Goal: Task Accomplishment & Management: Manage account settings

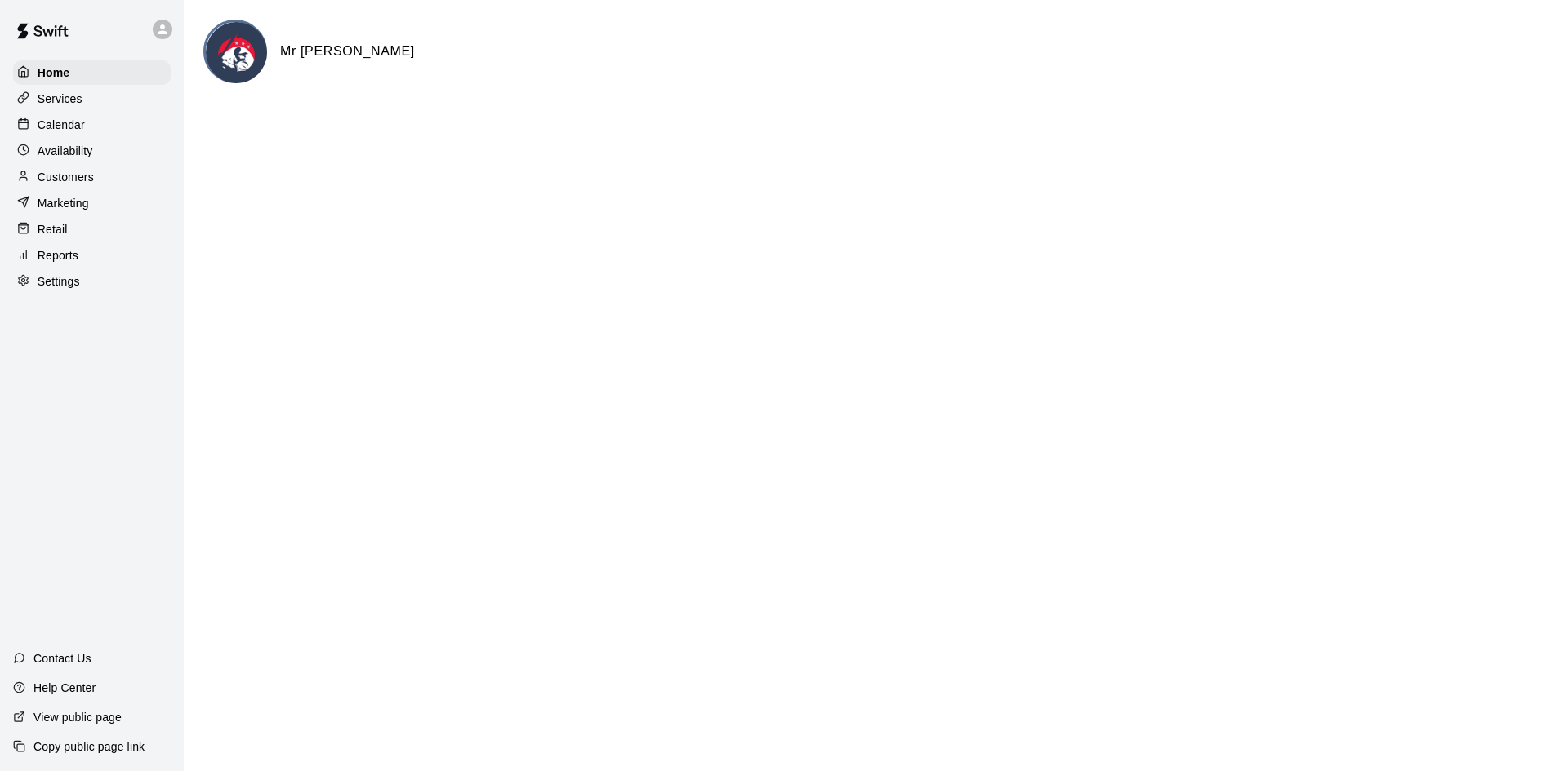
click at [41, 137] on div "Calendar" at bounding box center [92, 124] width 158 height 24
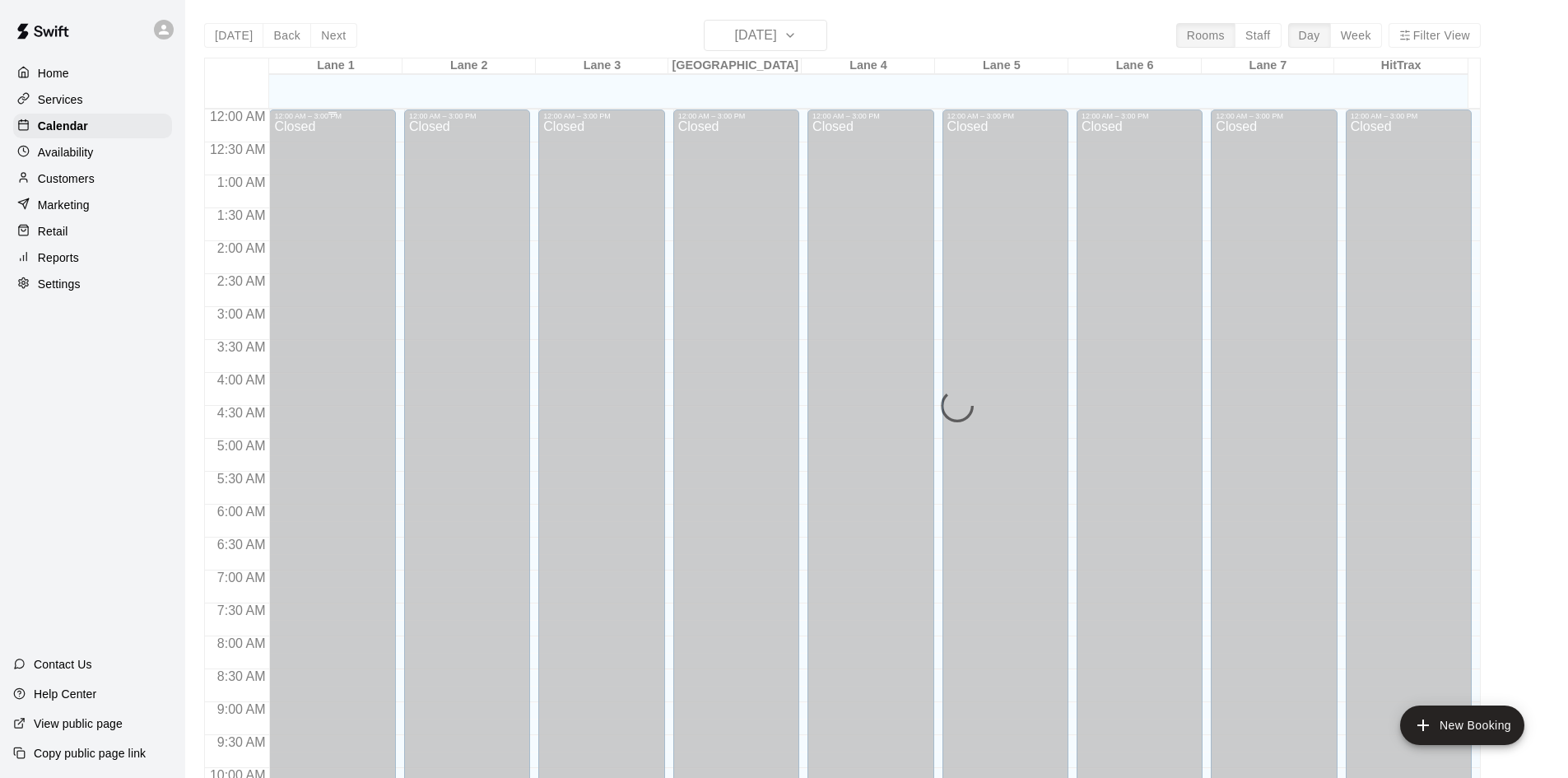
scroll to position [844, 0]
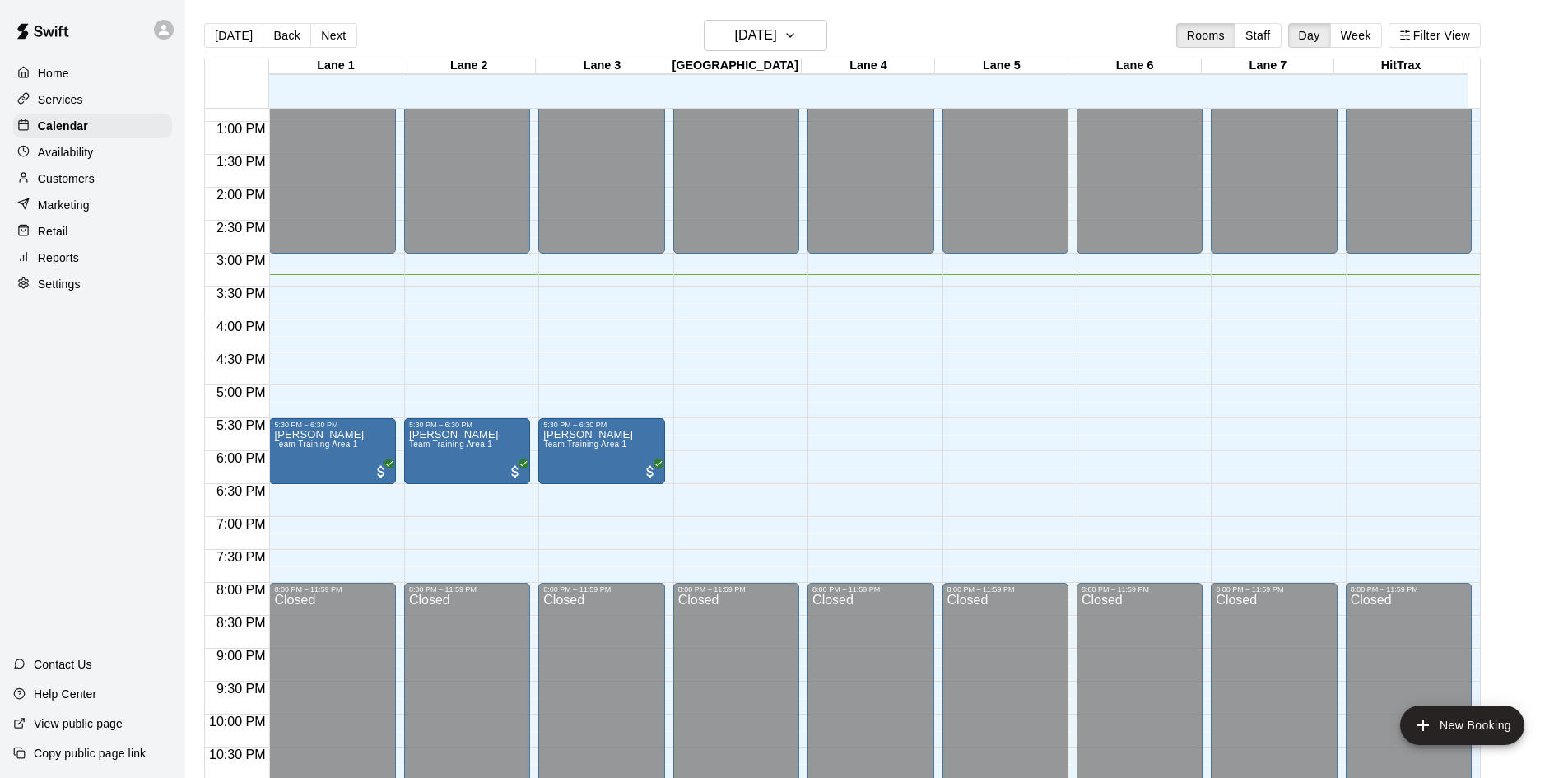
click at [101, 526] on div "Home Services Calendar Availability Customers Marketing Retail Reports Settings…" at bounding box center [93, 389] width 185 height 778
click at [63, 487] on div "Home Services Calendar Availability Customers Marketing Retail Reports Settings…" at bounding box center [93, 389] width 185 height 778
click at [99, 392] on div "Home Services Calendar Availability Customers Marketing Retail Reports Settings…" at bounding box center [93, 389] width 185 height 778
click at [67, 418] on div "Home Services Calendar Availability Customers Marketing Retail Reports Settings…" at bounding box center [93, 389] width 185 height 778
click at [78, 451] on div "Home Services Calendar Availability Customers Marketing Retail Reports Settings…" at bounding box center [93, 389] width 185 height 778
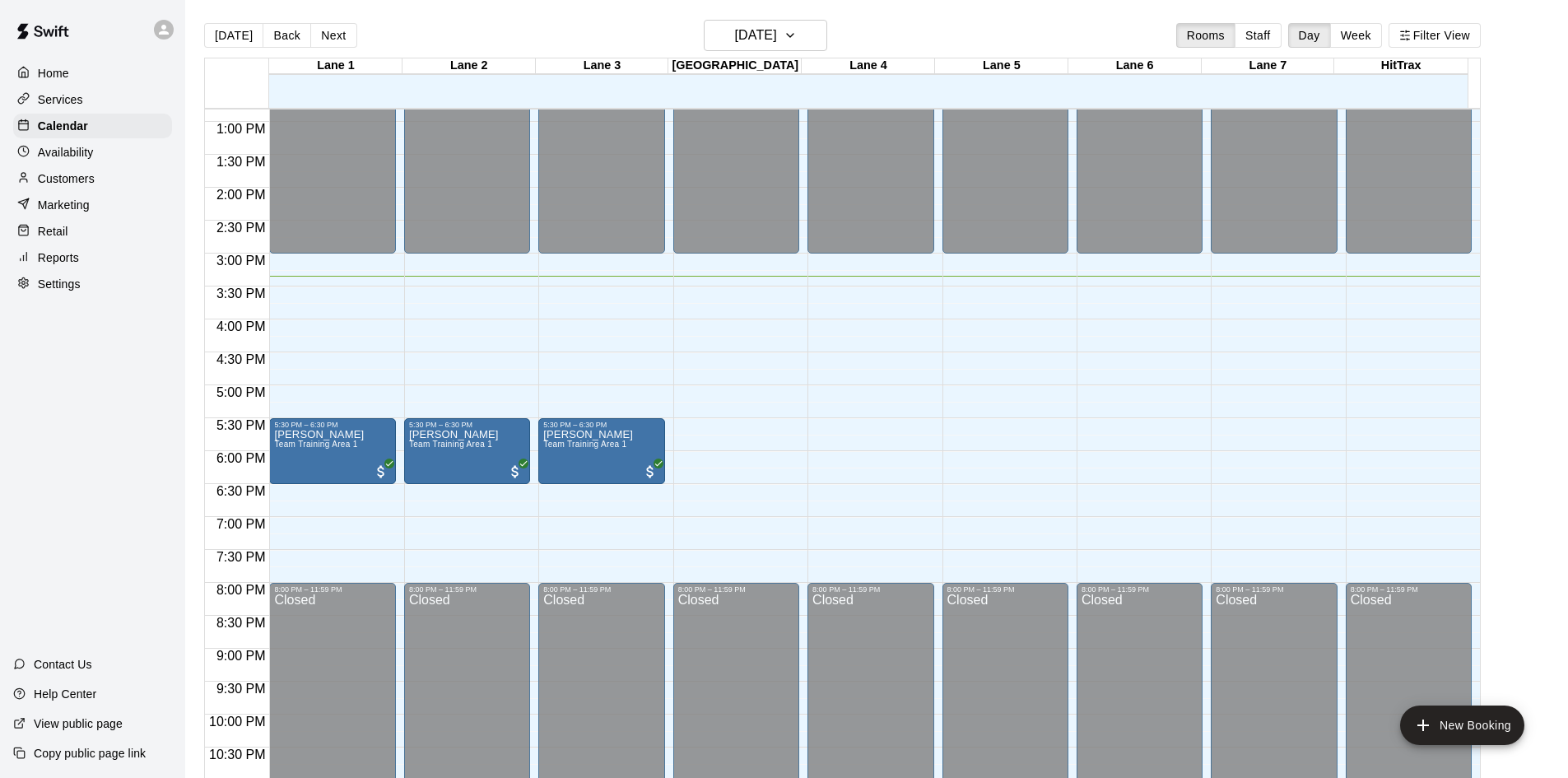
click at [279, 556] on div "12:00 AM – 3:00 PM Closed 5:30 PM – 6:30 PM Steve Rose Team Training Area 1 8:0…" at bounding box center [332, 56] width 126 height 1581
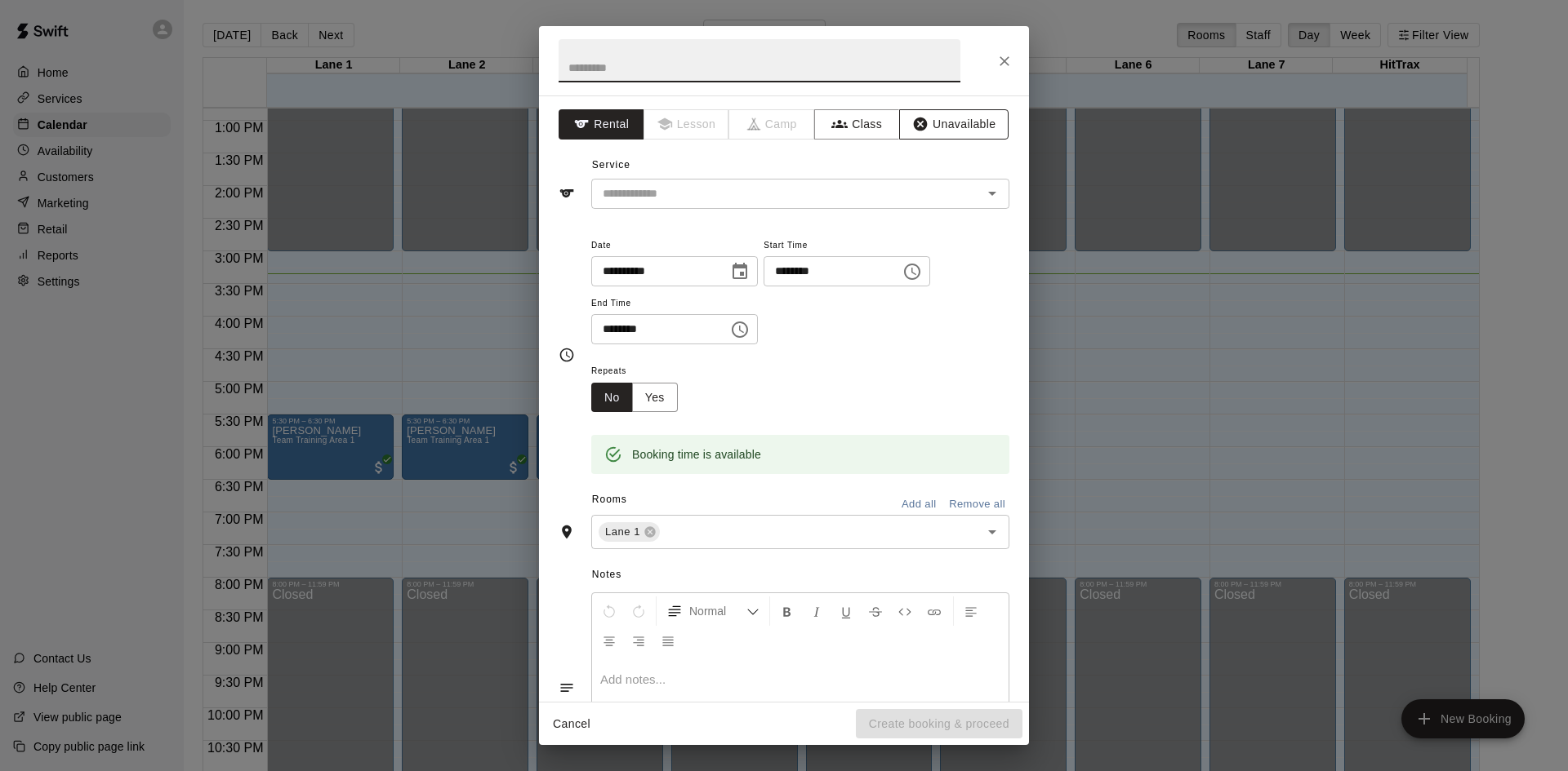
click at [927, 126] on button "Unavailable" at bounding box center [954, 125] width 110 height 31
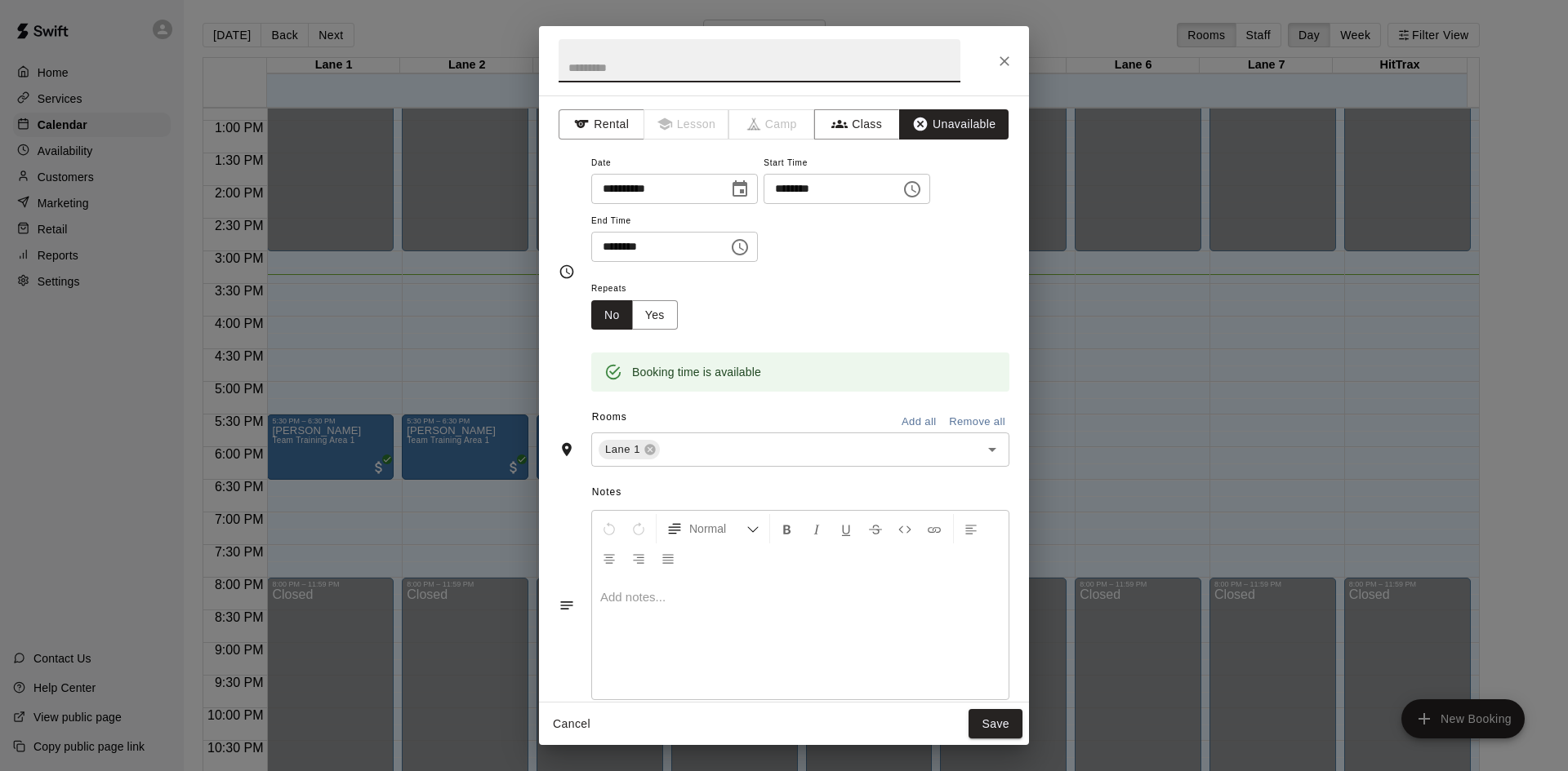
click at [662, 73] on input "text" at bounding box center [760, 61] width 401 height 43
click at [868, 273] on div "**********" at bounding box center [800, 216] width 419 height 127
click at [901, 417] on button "Add all" at bounding box center [919, 422] width 52 height 25
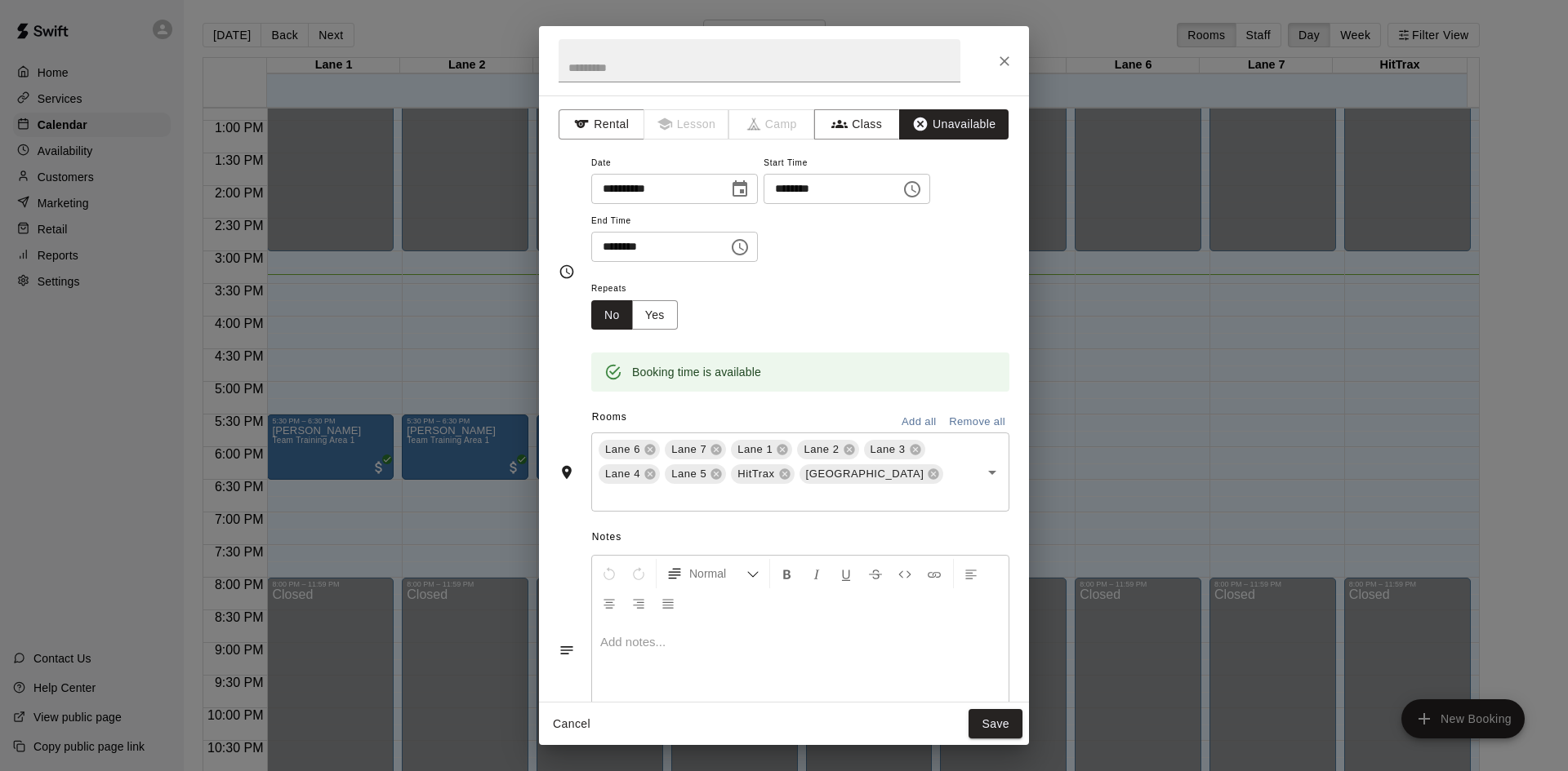
click at [901, 524] on span "Notes" at bounding box center [801, 537] width 418 height 26
click at [955, 524] on span "Notes" at bounding box center [801, 537] width 418 height 26
click at [999, 732] on button "Save" at bounding box center [996, 724] width 54 height 31
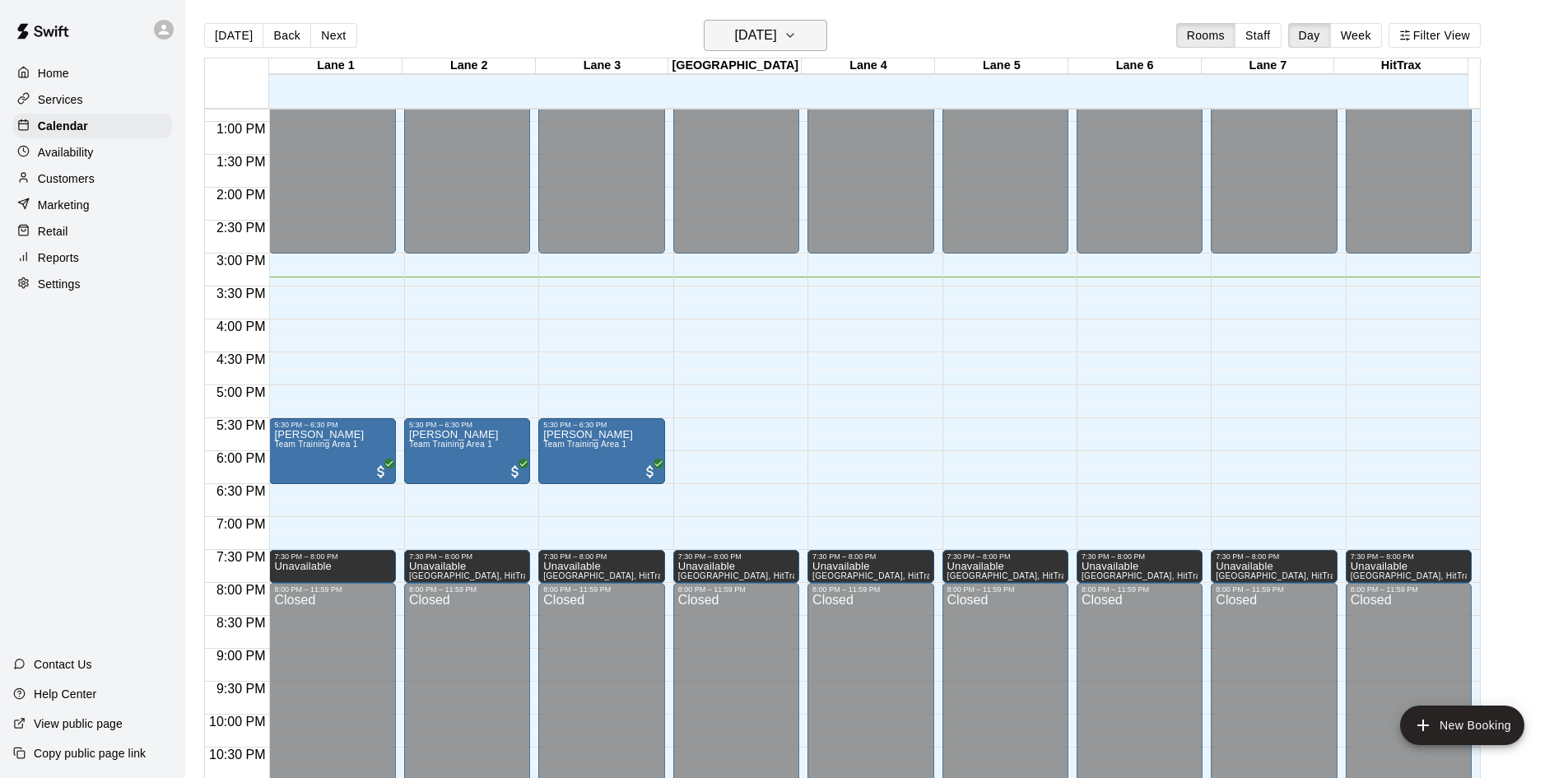
click at [777, 35] on h6 "[DATE]" at bounding box center [756, 34] width 42 height 23
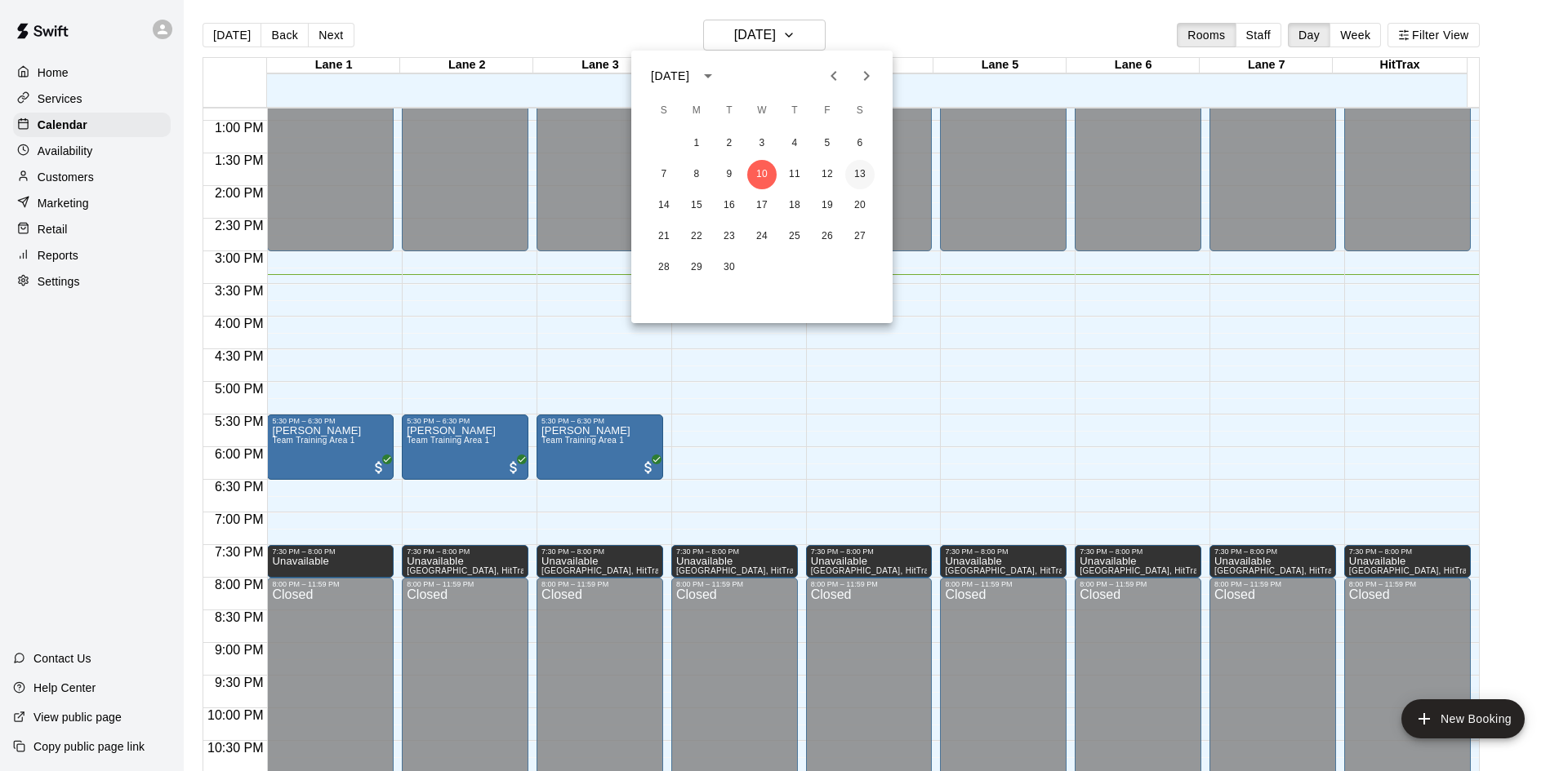
click at [857, 183] on button "13" at bounding box center [860, 175] width 30 height 30
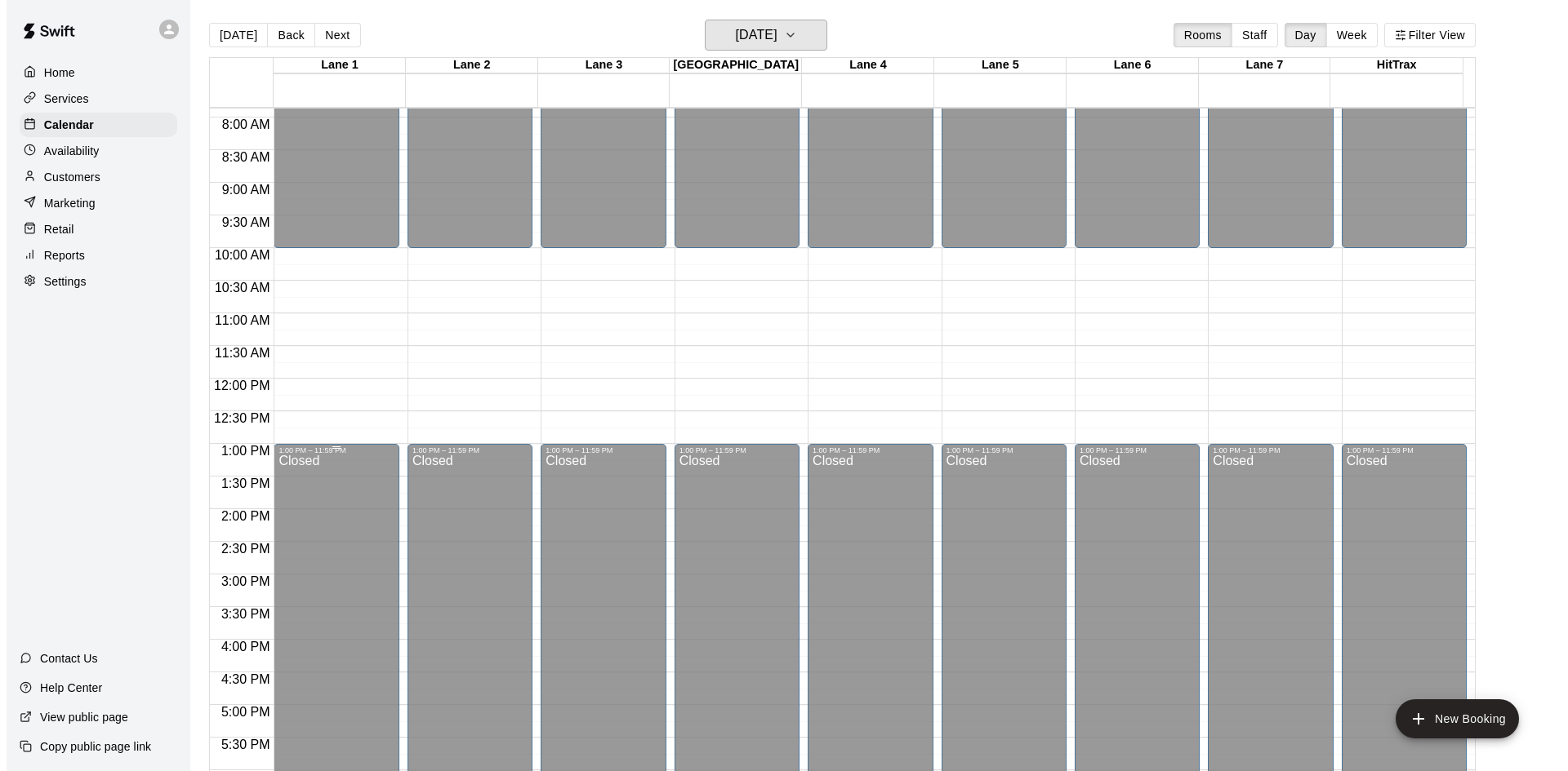
scroll to position [510, 0]
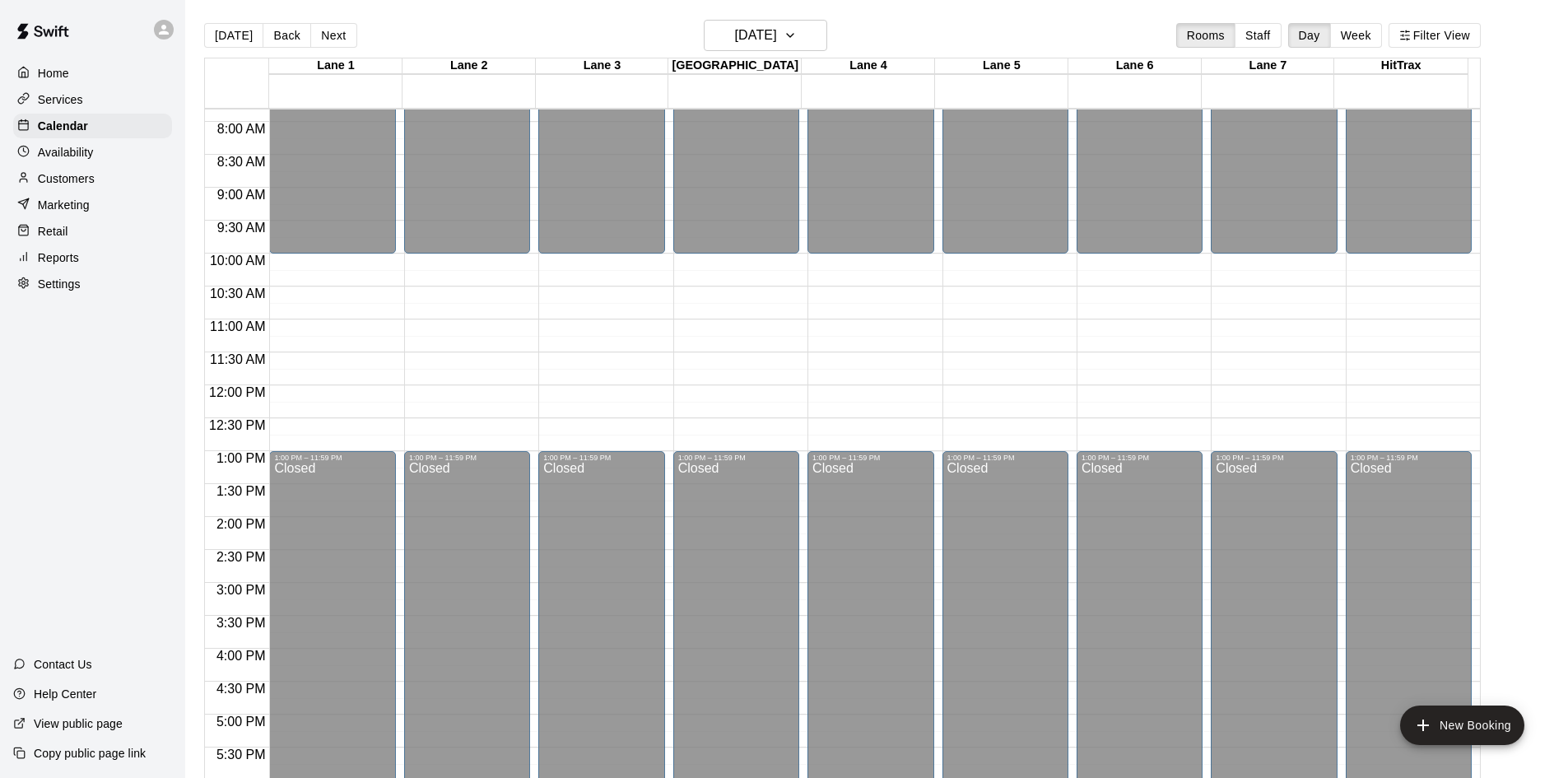
click at [315, 264] on div "12:00 AM – 10:00 AM Closed 1:00 PM – 11:59 PM Closed" at bounding box center [332, 386] width 126 height 1581
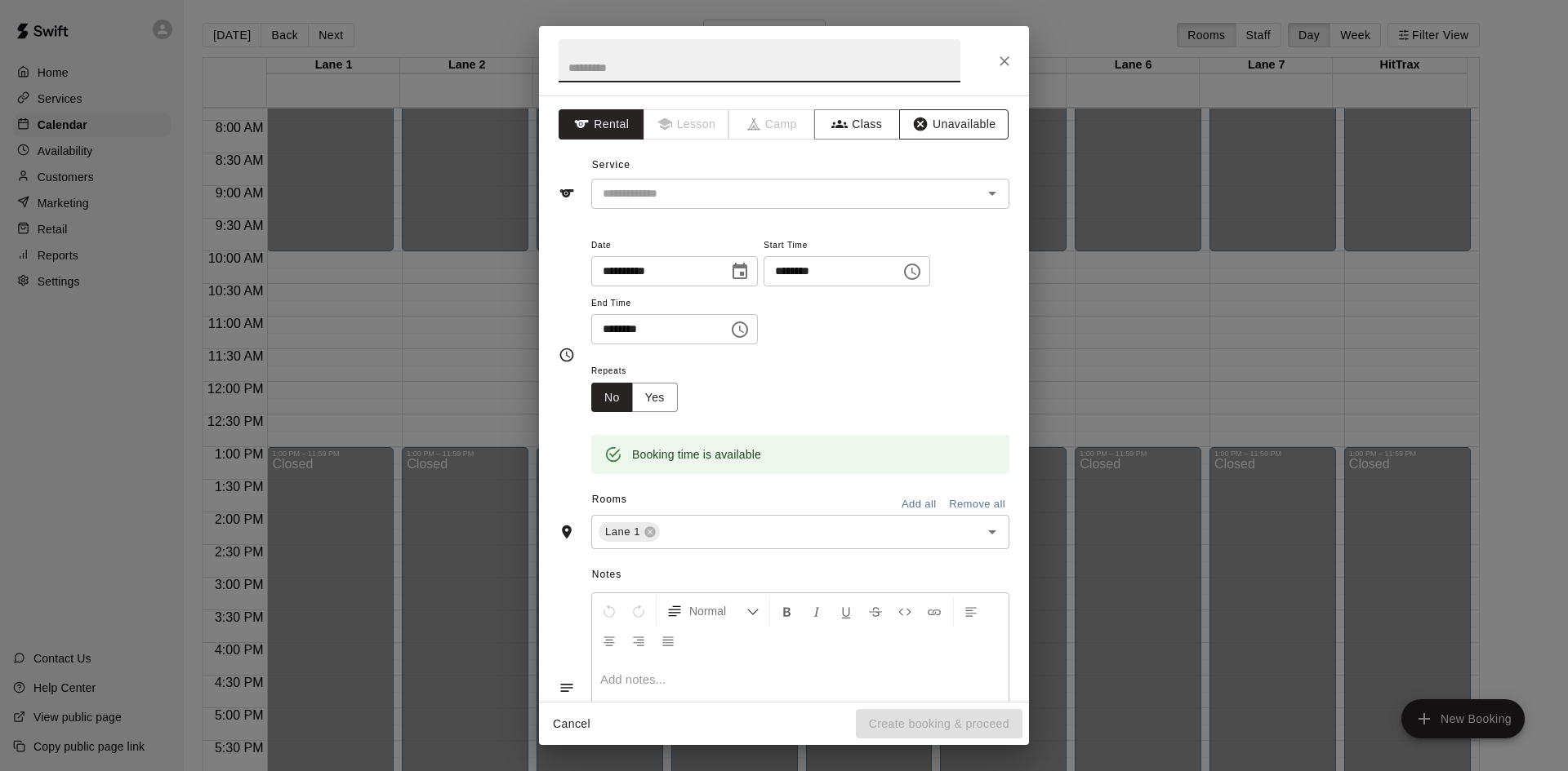
click at [944, 121] on button "Unavailable" at bounding box center [954, 125] width 110 height 31
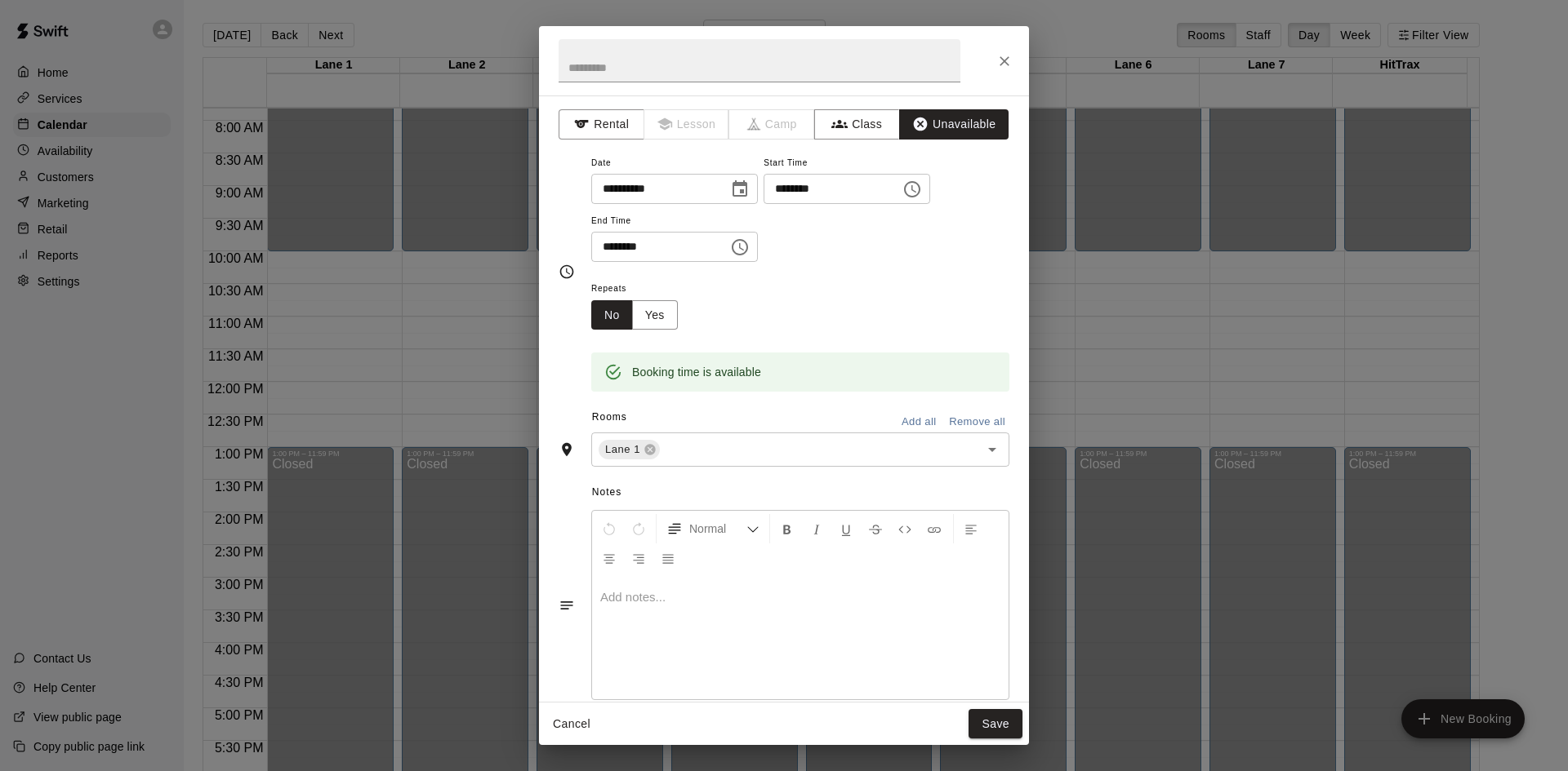
click at [750, 247] on icon "Choose time, selected time is 10:30 AM" at bounding box center [740, 247] width 20 height 20
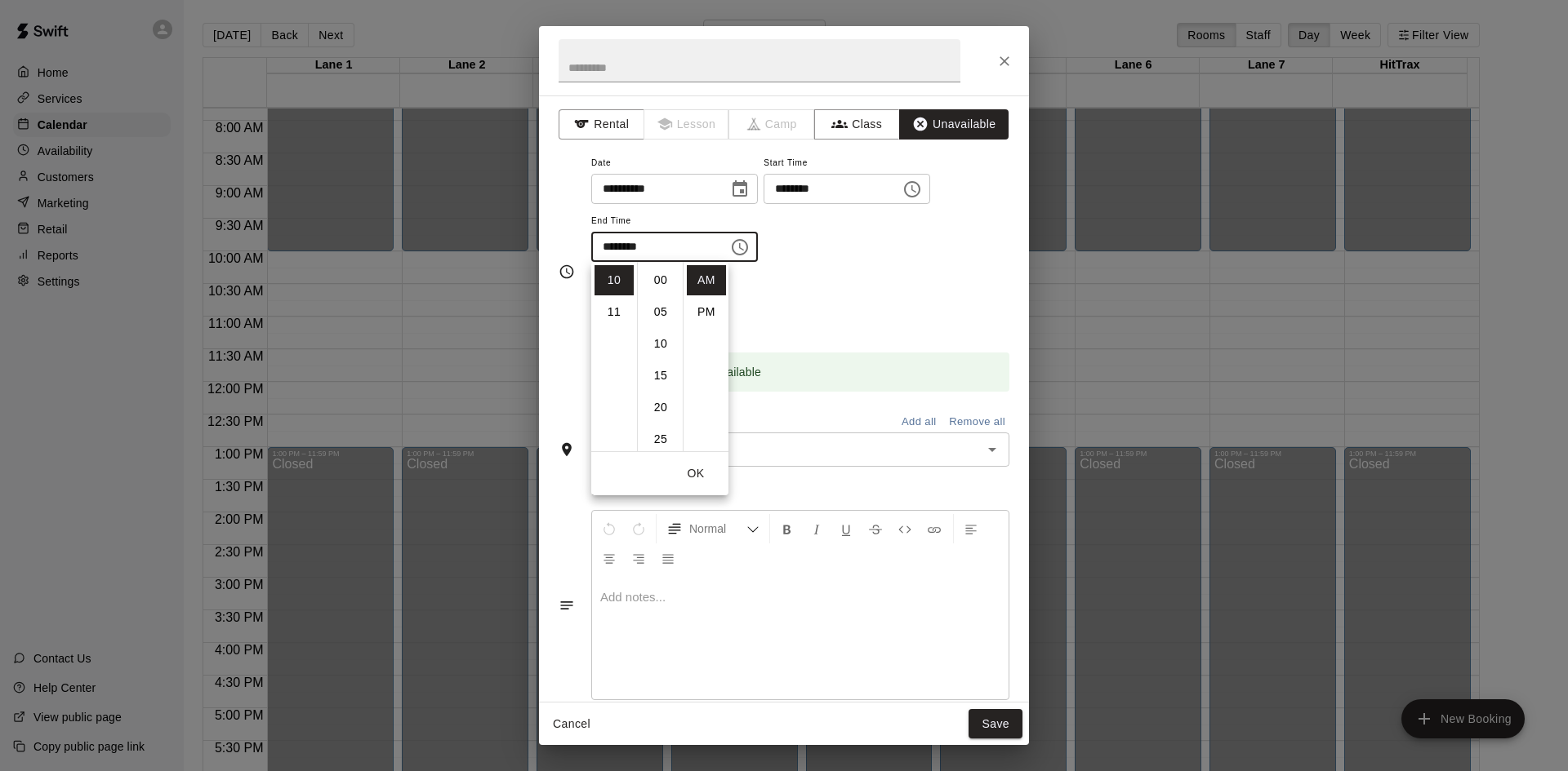
scroll to position [191, 0]
drag, startPoint x: 706, startPoint y: 315, endPoint x: 619, endPoint y: 324, distance: 87.5
click at [703, 316] on li "PM" at bounding box center [707, 312] width 40 height 31
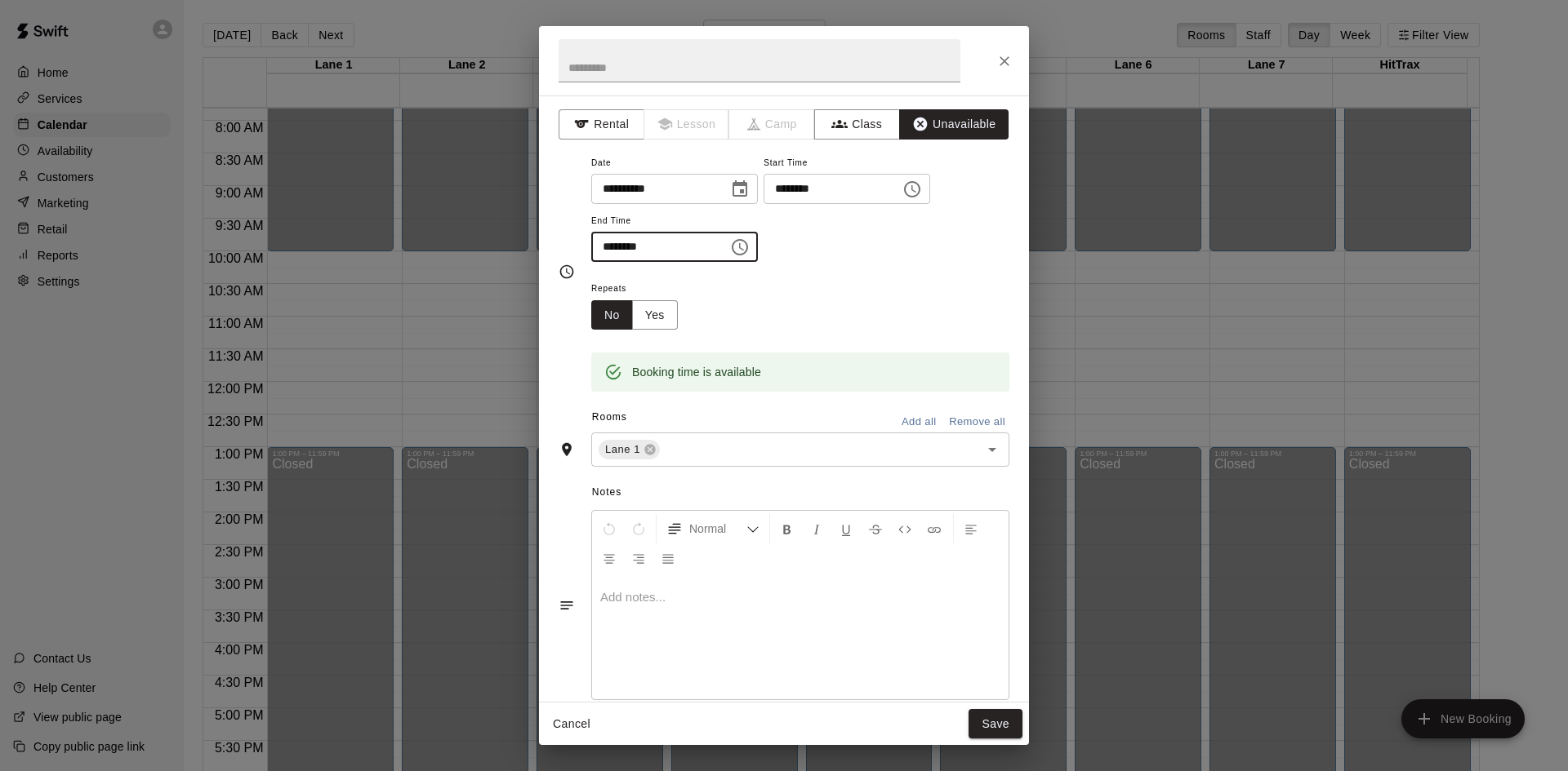
click at [666, 253] on input "********" at bounding box center [654, 247] width 126 height 31
click at [750, 248] on icon "Choose time, selected time is 10:30 PM" at bounding box center [740, 247] width 20 height 20
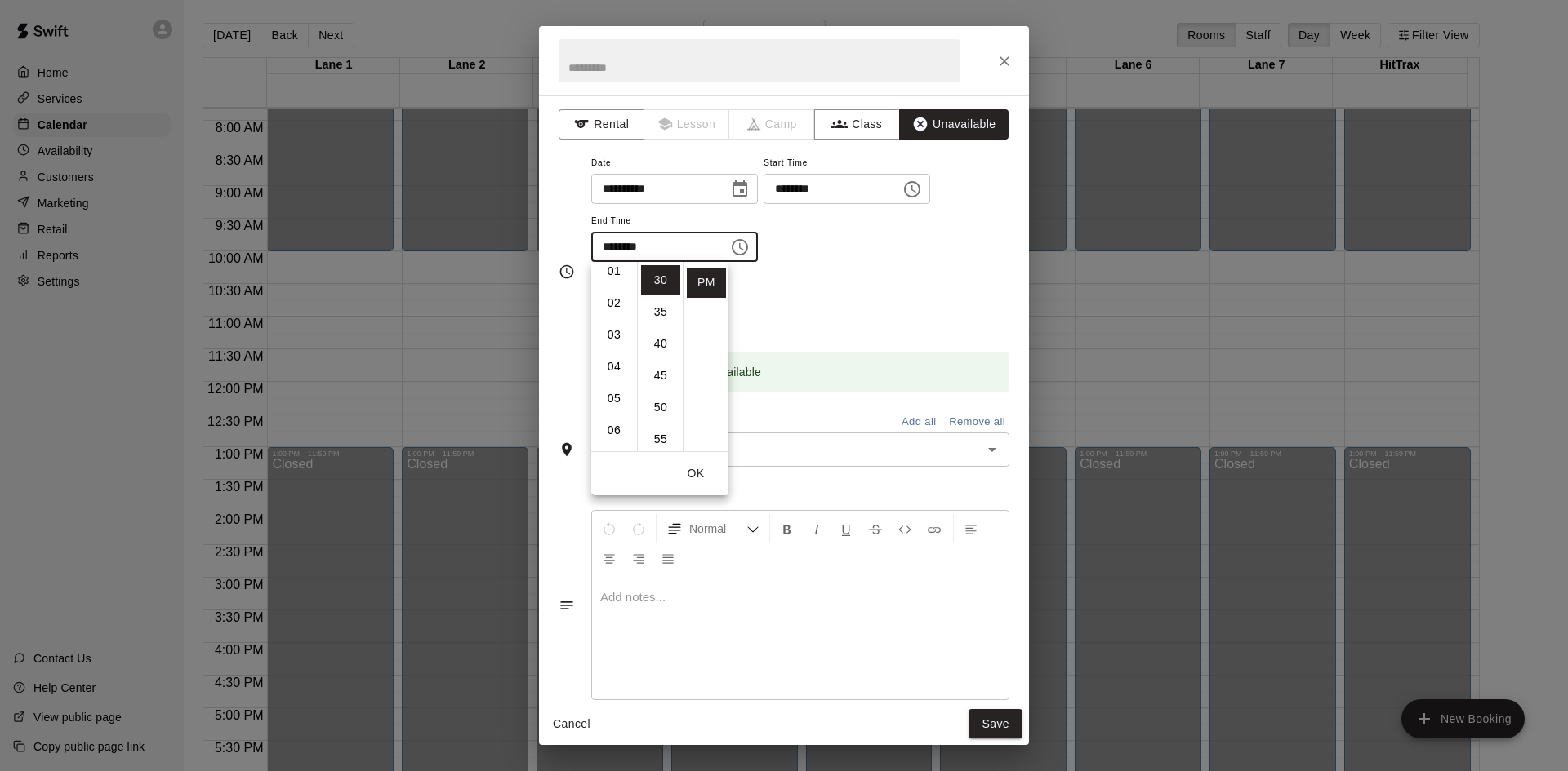
scroll to position [0, 0]
click at [612, 310] on li "01" at bounding box center [615, 312] width 40 height 31
click at [656, 285] on li "00" at bounding box center [661, 281] width 40 height 31
type input "********"
click at [903, 420] on button "Add all" at bounding box center [919, 422] width 52 height 25
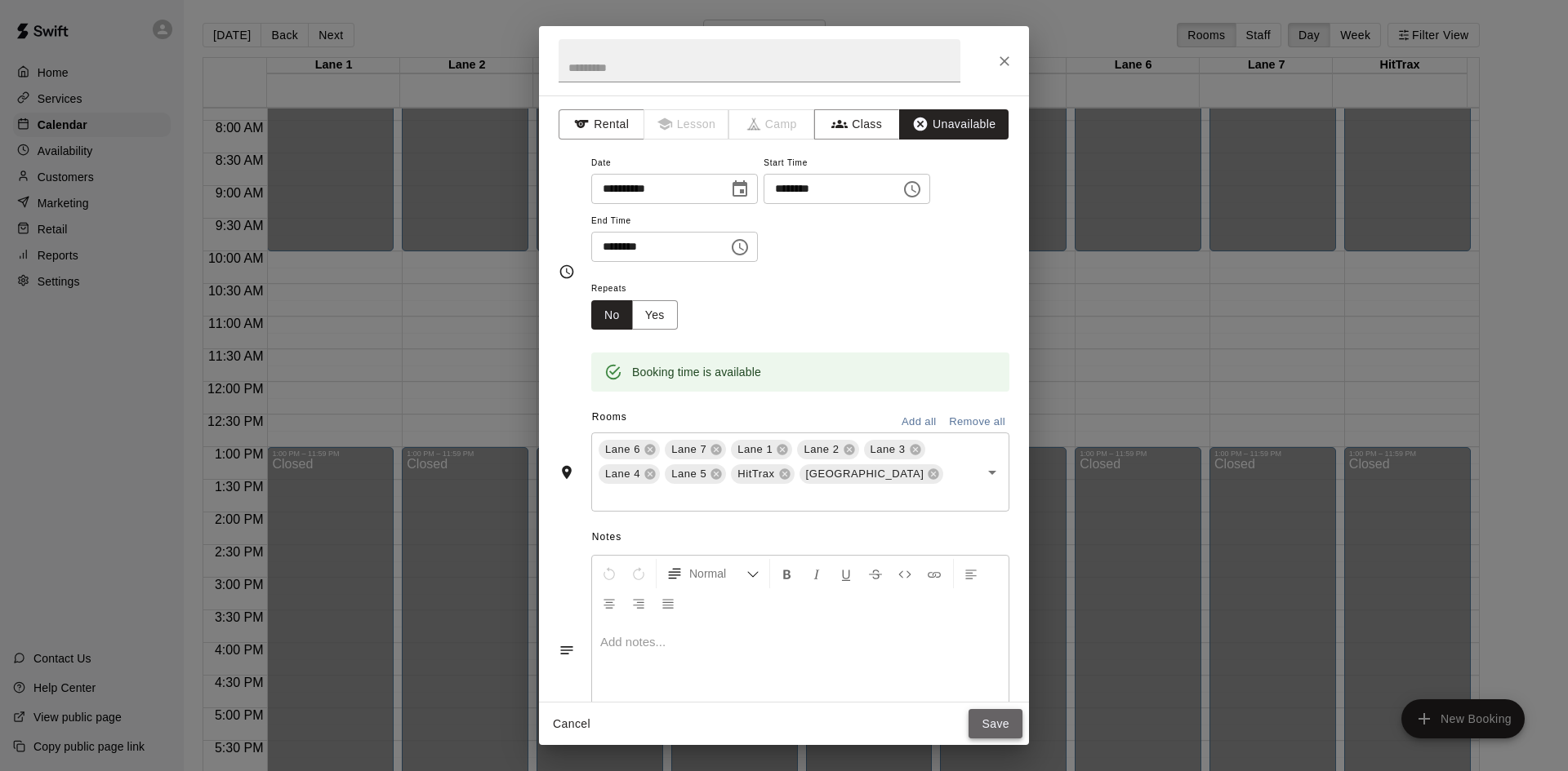
click at [999, 727] on button "Save" at bounding box center [996, 724] width 54 height 31
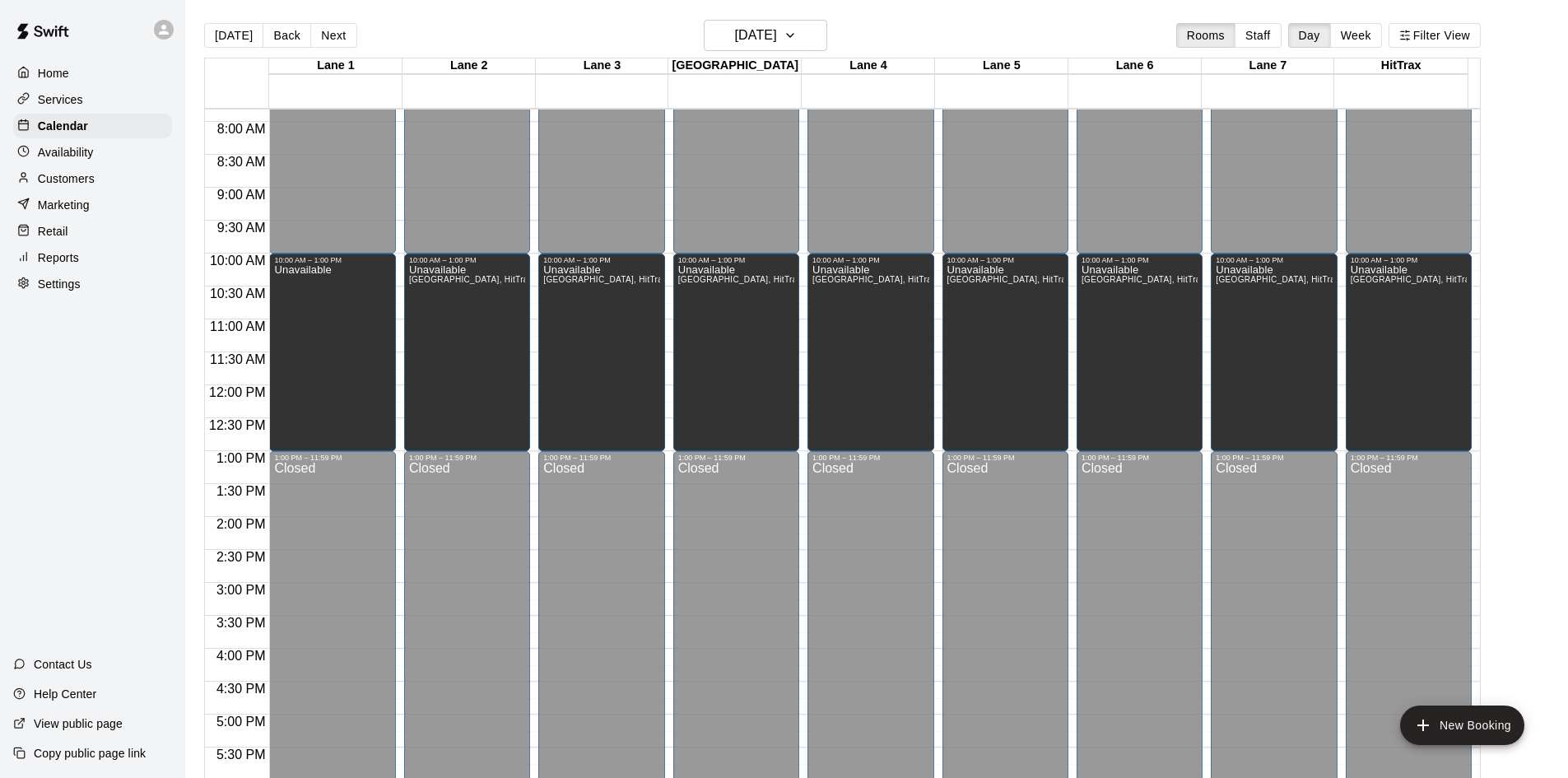
click at [117, 472] on div "Home Services Calendar Availability Customers Marketing Retail Reports Settings…" at bounding box center [93, 389] width 185 height 778
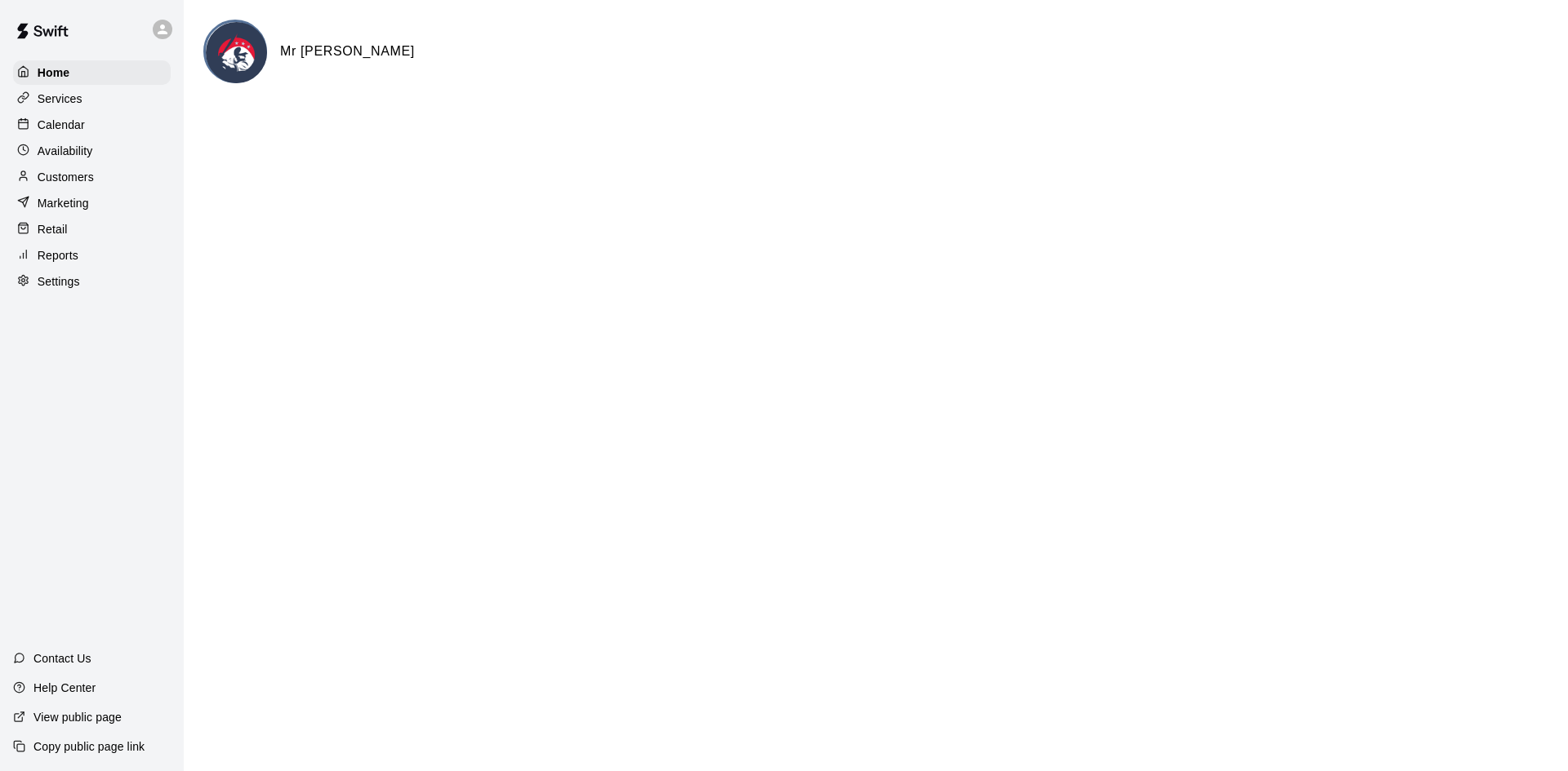
click at [59, 120] on p "Calendar" at bounding box center [61, 125] width 48 height 16
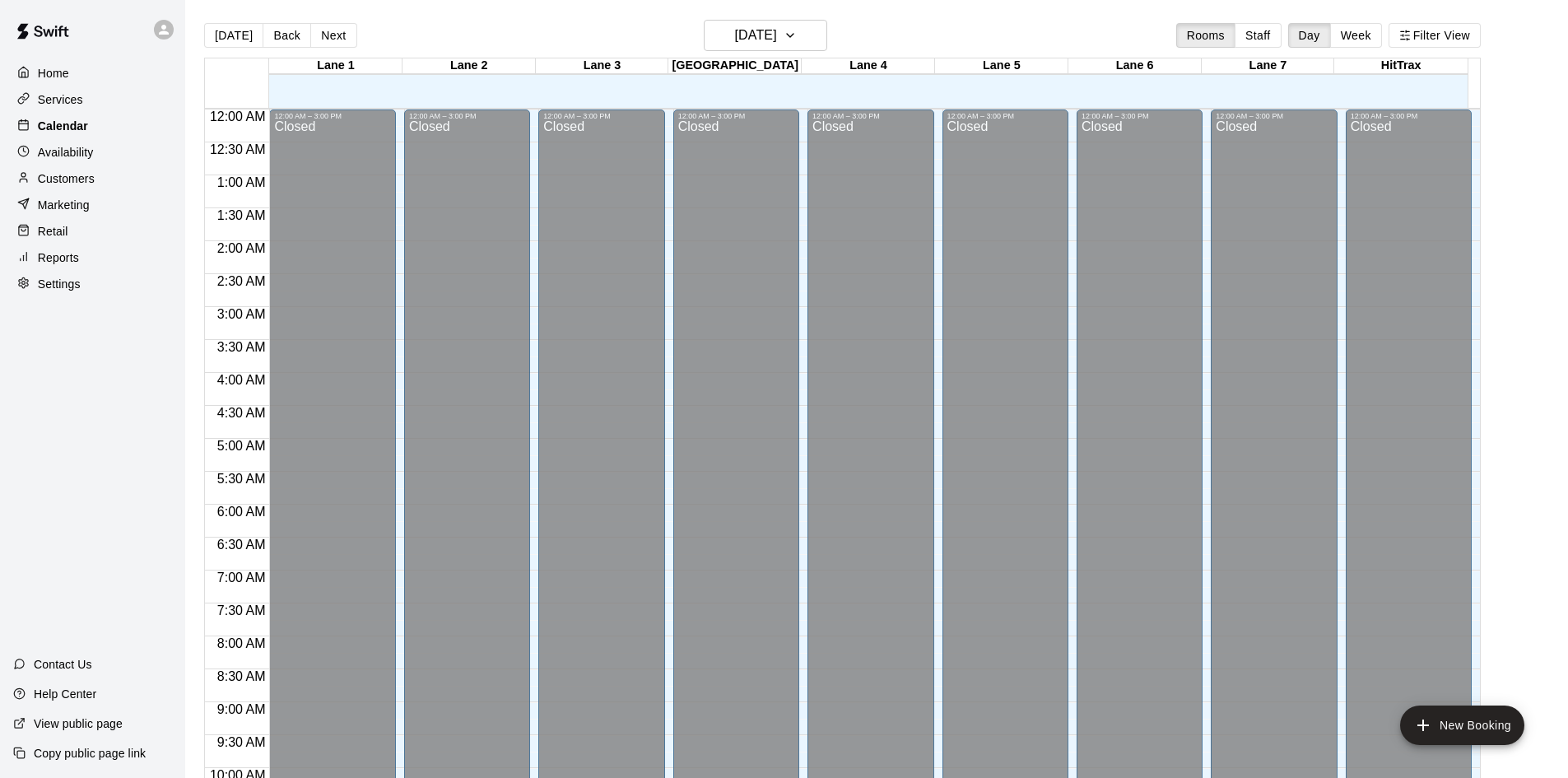
scroll to position [844, 0]
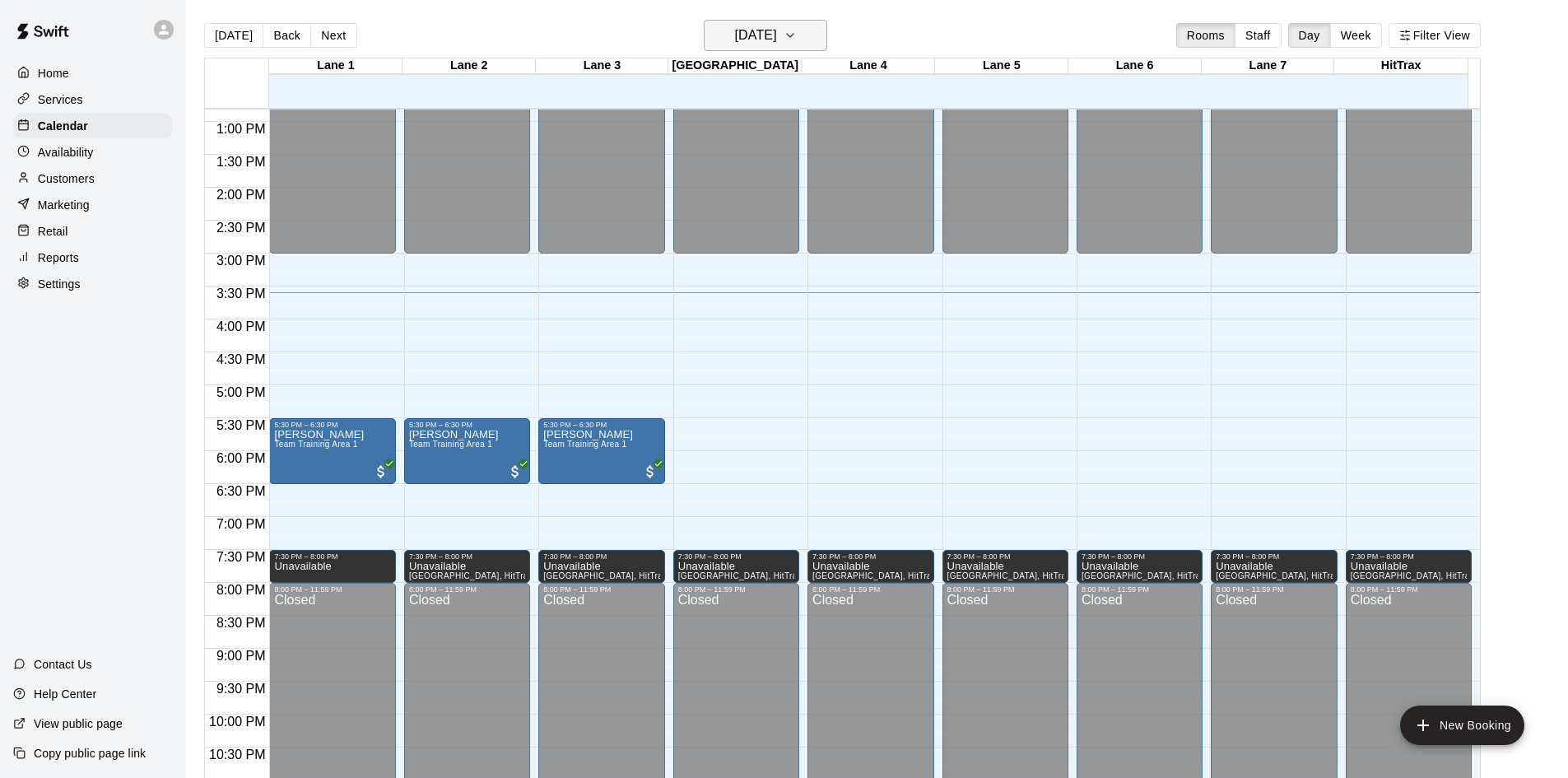
click at [777, 35] on h6 "[DATE]" at bounding box center [756, 34] width 42 height 23
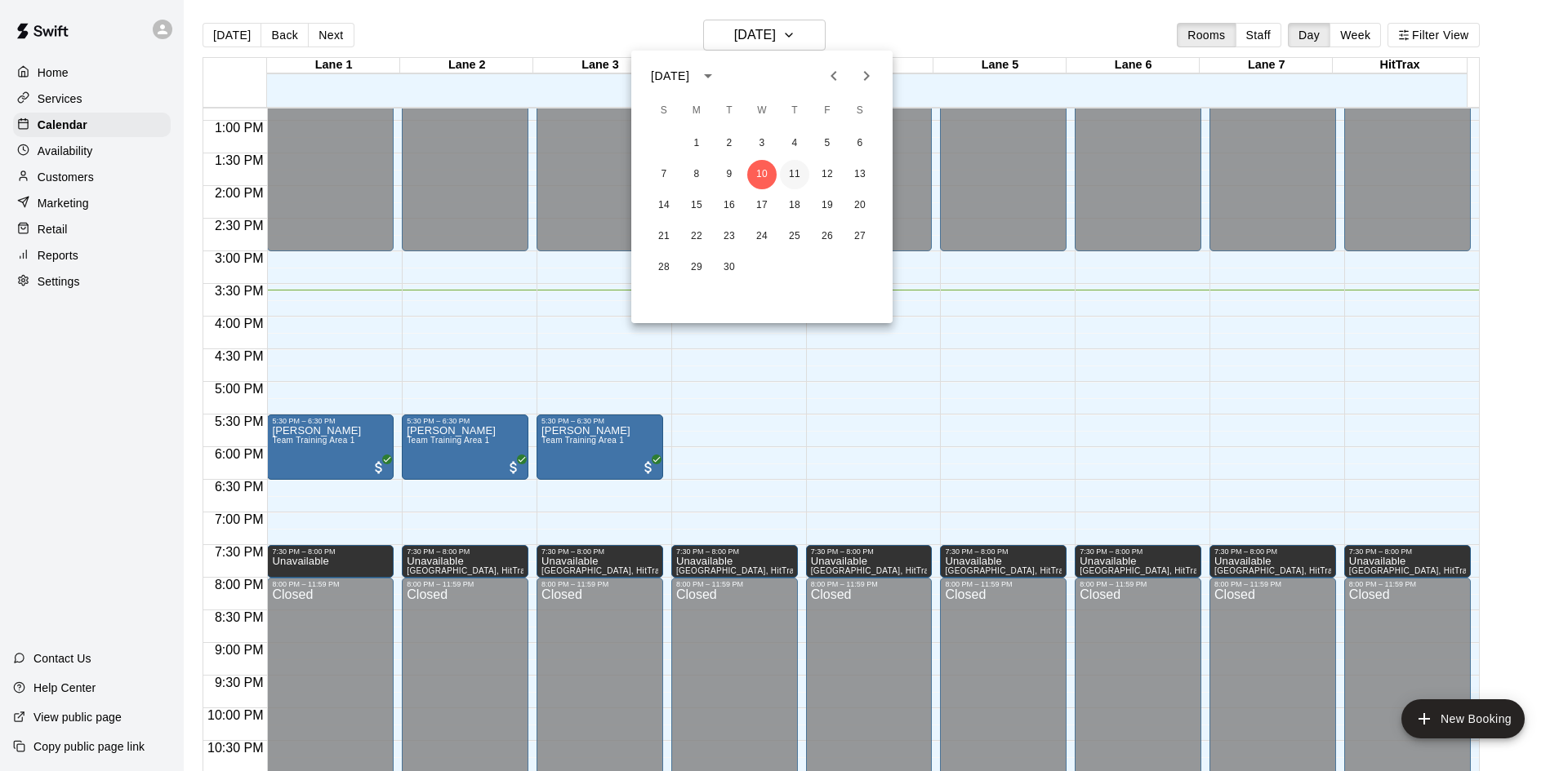
click at [796, 172] on button "11" at bounding box center [794, 175] width 30 height 30
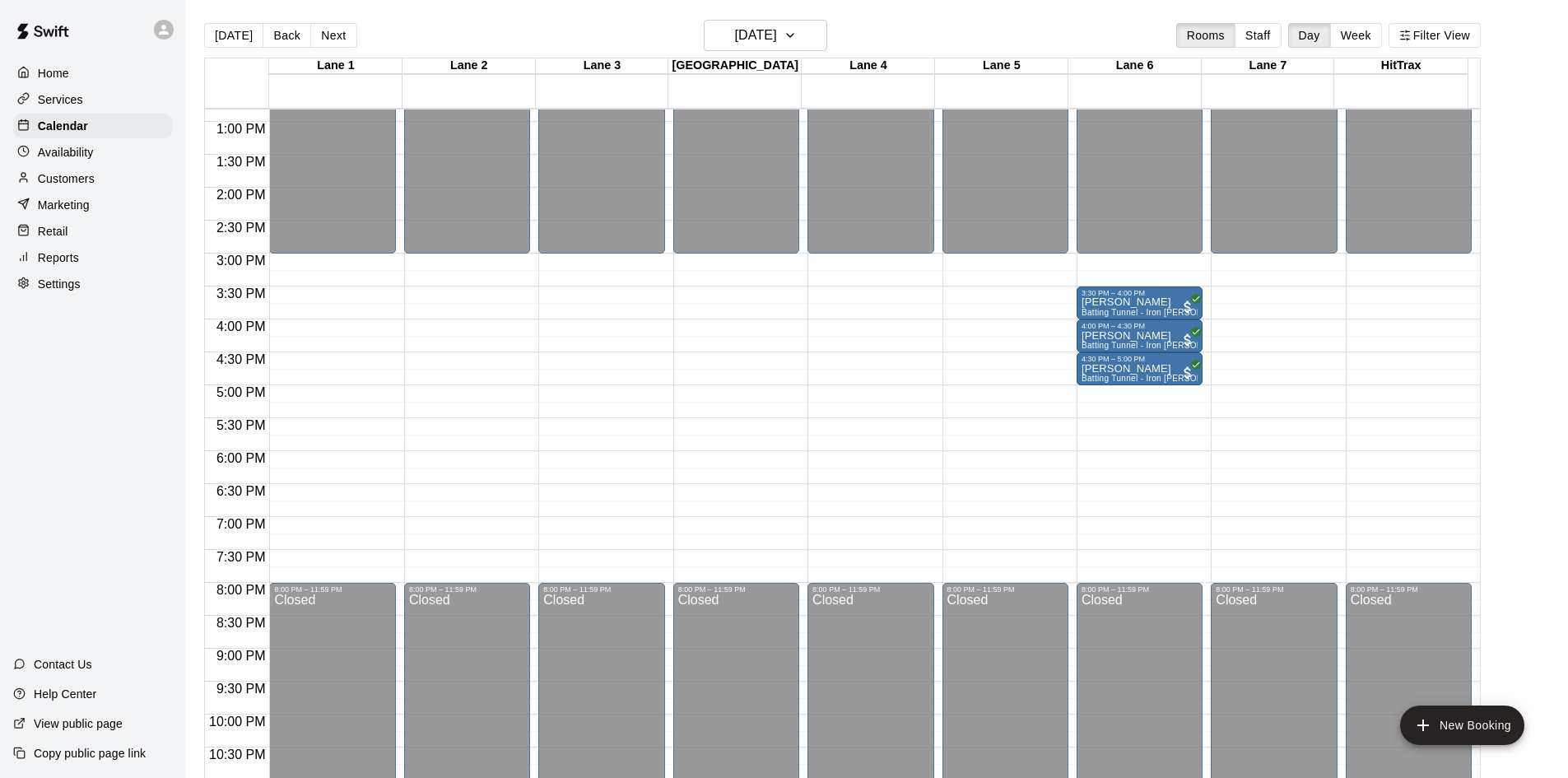
click at [1092, 34] on div "[DATE] Back [DATE][DATE] Rooms Staff Day Week Filter View" at bounding box center [842, 39] width 1277 height 38
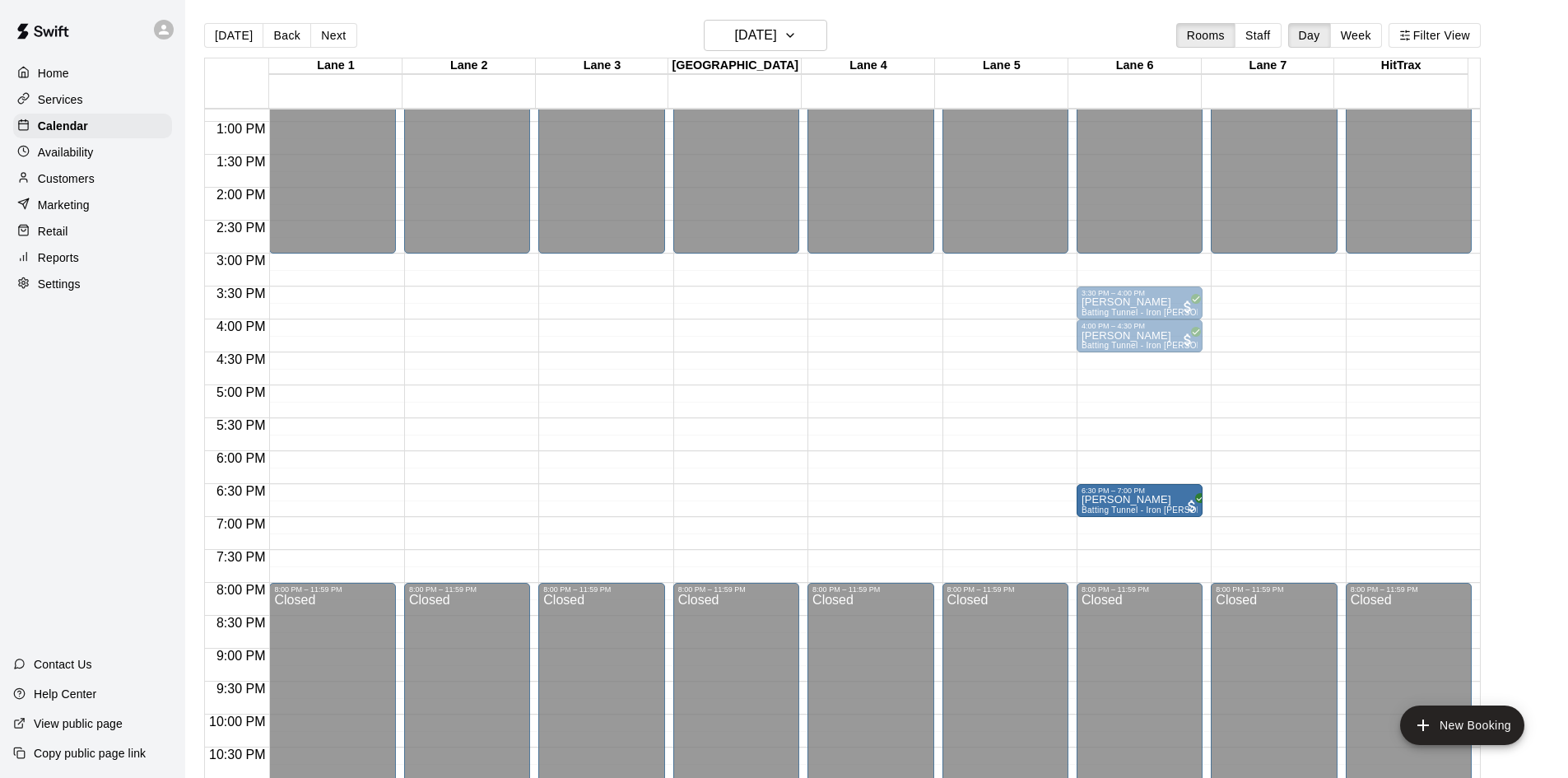
drag, startPoint x: 1126, startPoint y: 369, endPoint x: 1132, endPoint y: 503, distance: 134.1
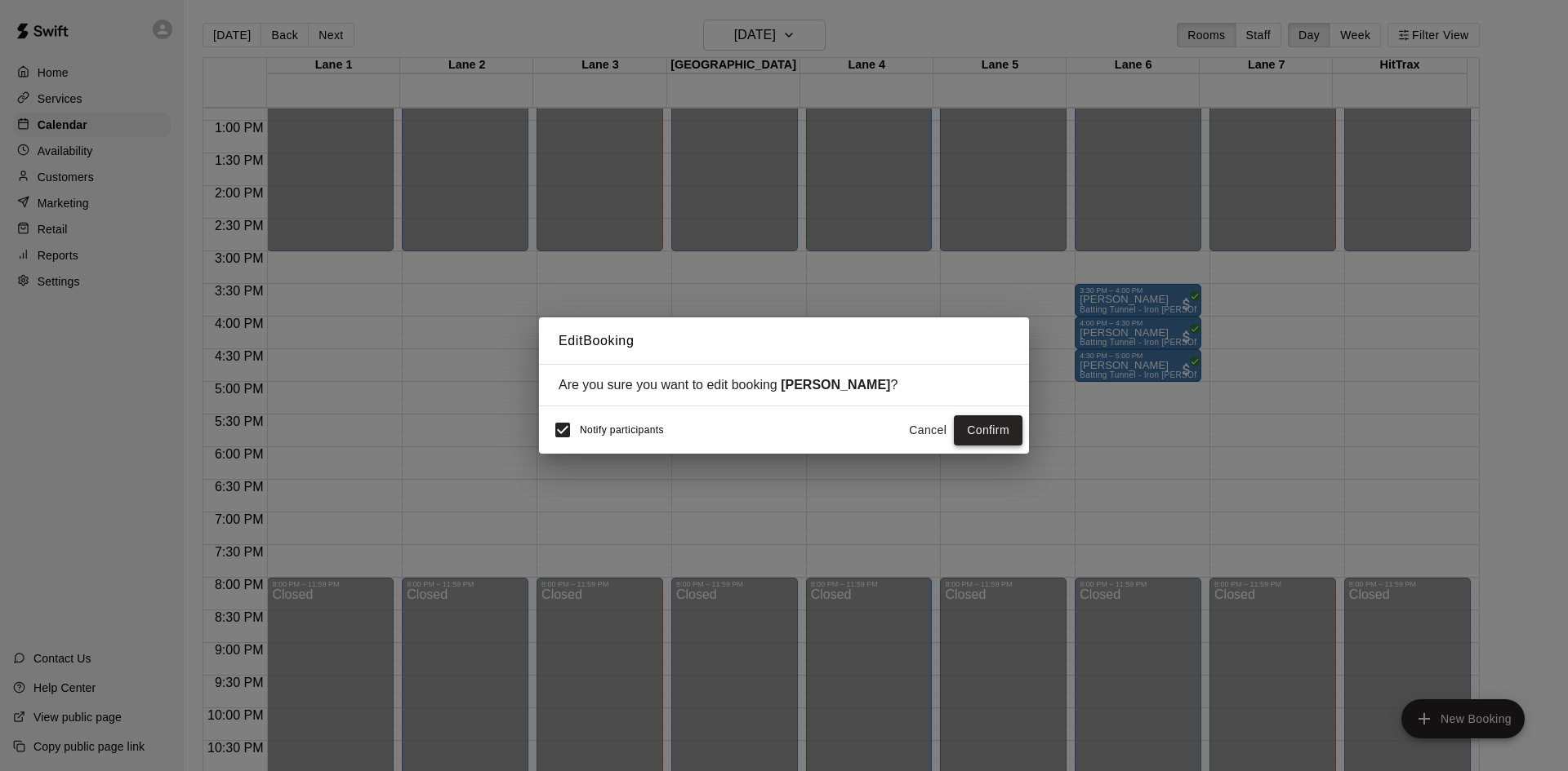
click at [990, 428] on button "Confirm" at bounding box center [988, 431] width 68 height 31
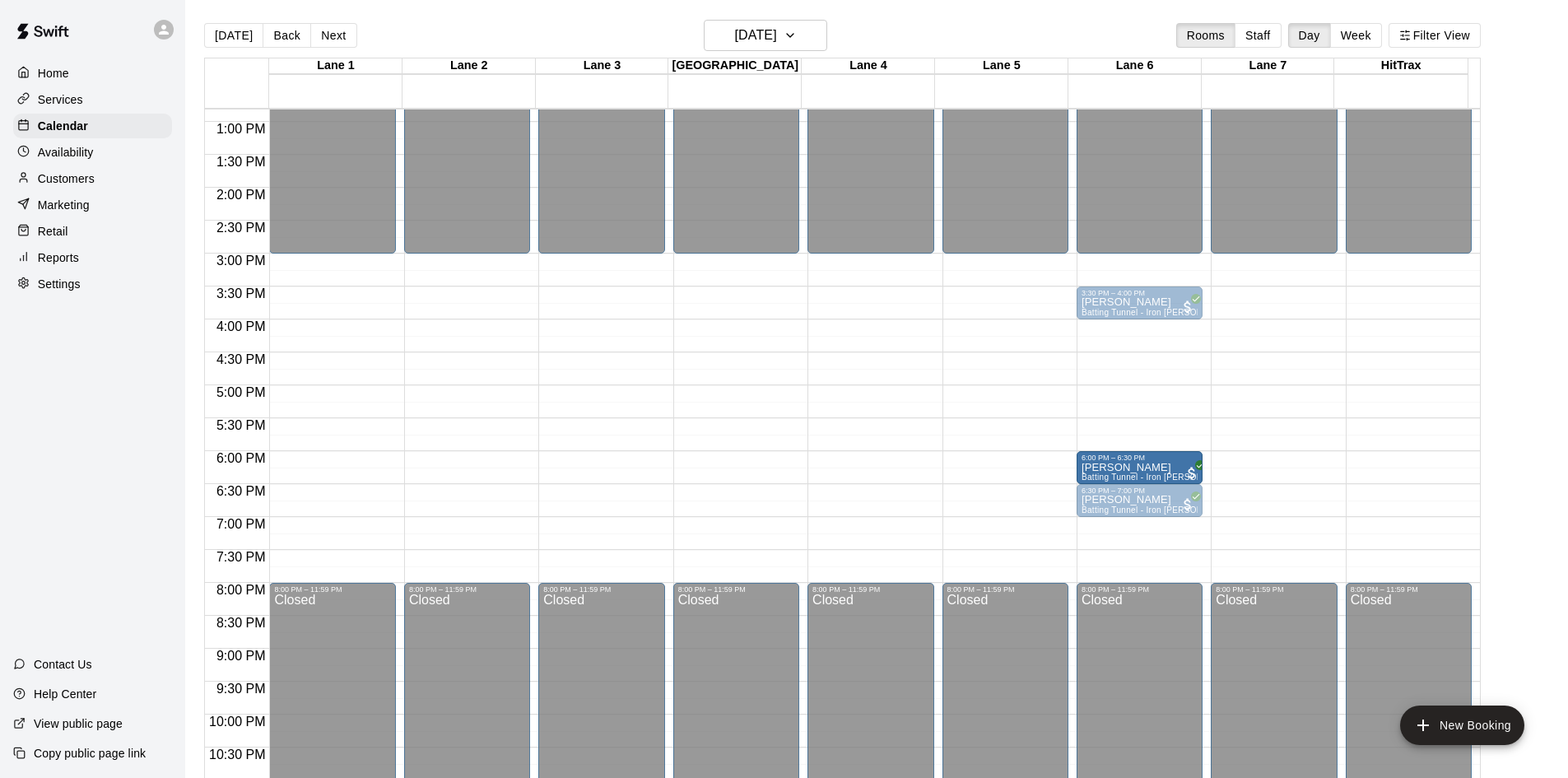
drag, startPoint x: 1132, startPoint y: 336, endPoint x: 1139, endPoint y: 471, distance: 135.2
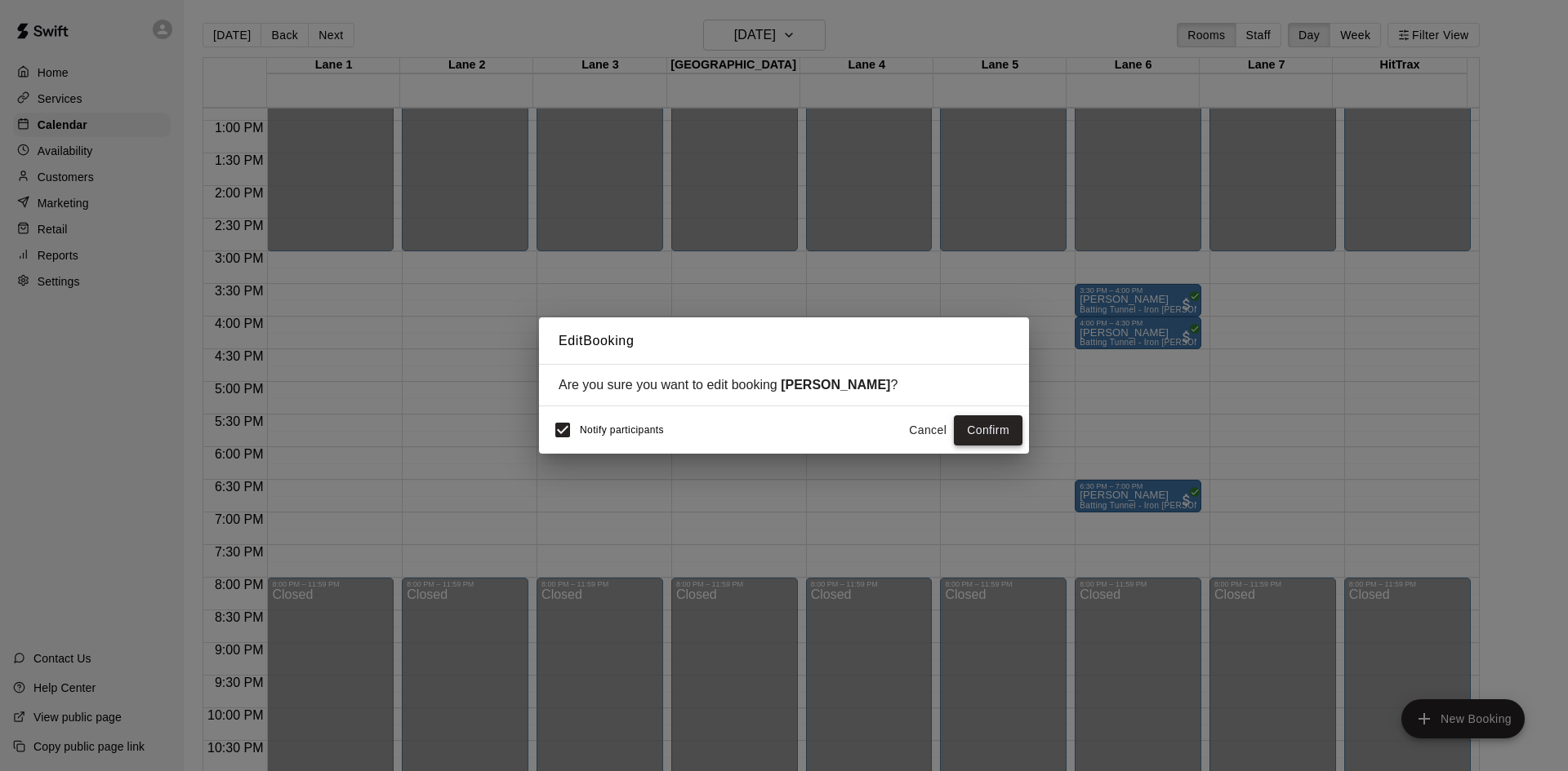
click at [1000, 426] on button "Confirm" at bounding box center [988, 431] width 68 height 31
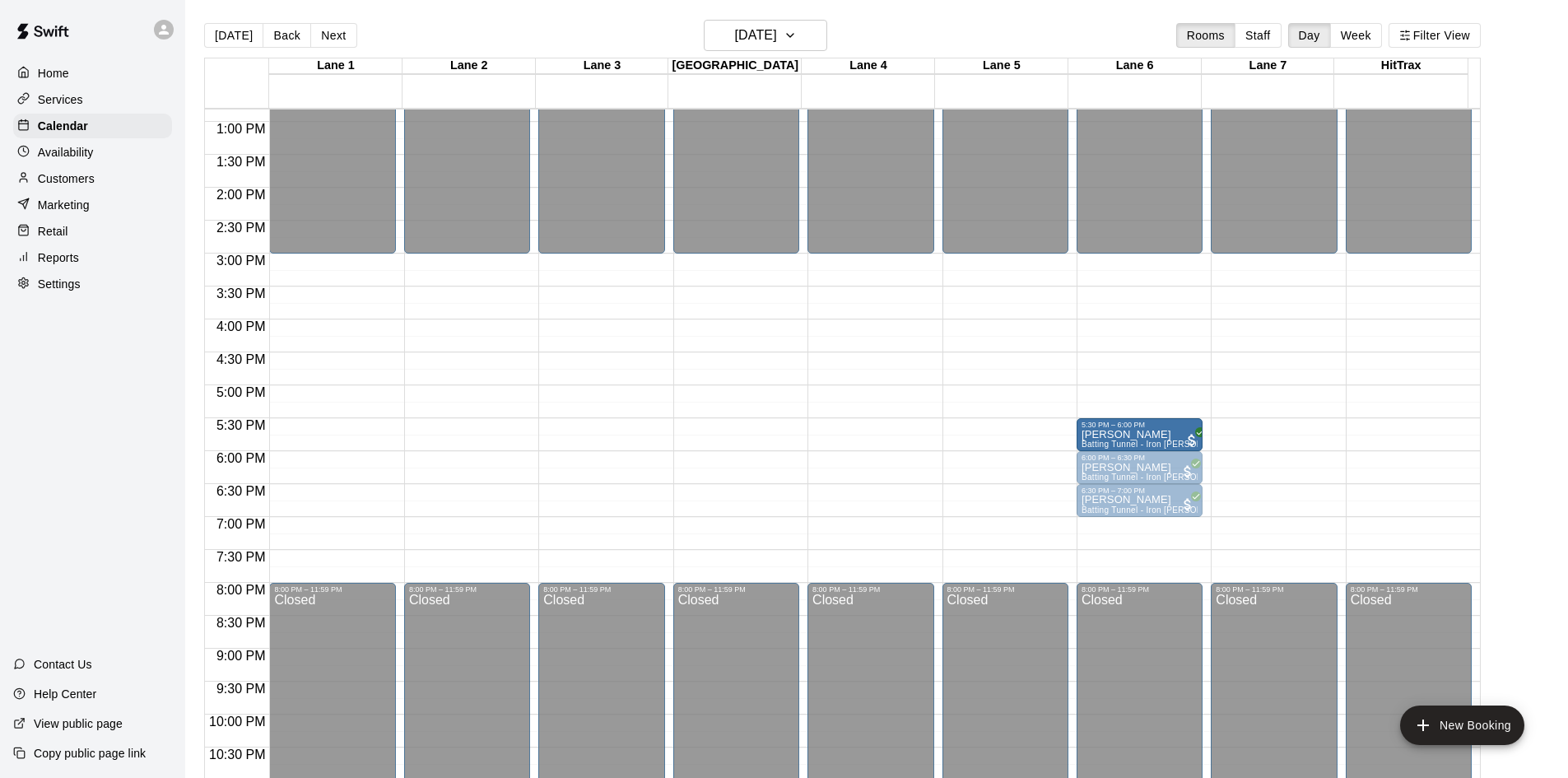
drag, startPoint x: 1142, startPoint y: 303, endPoint x: 1151, endPoint y: 443, distance: 140.3
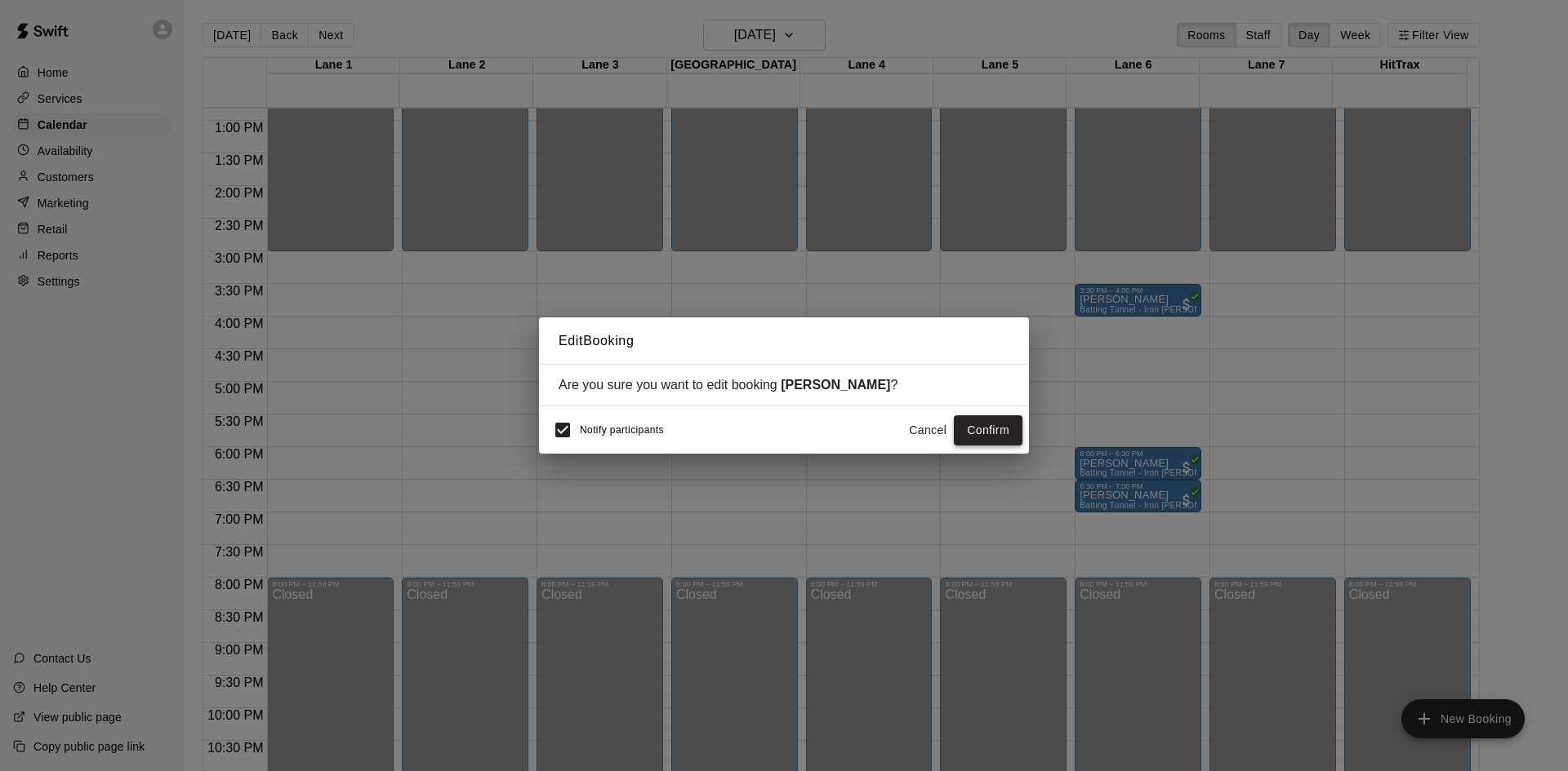
click at [986, 427] on button "Confirm" at bounding box center [988, 431] width 68 height 31
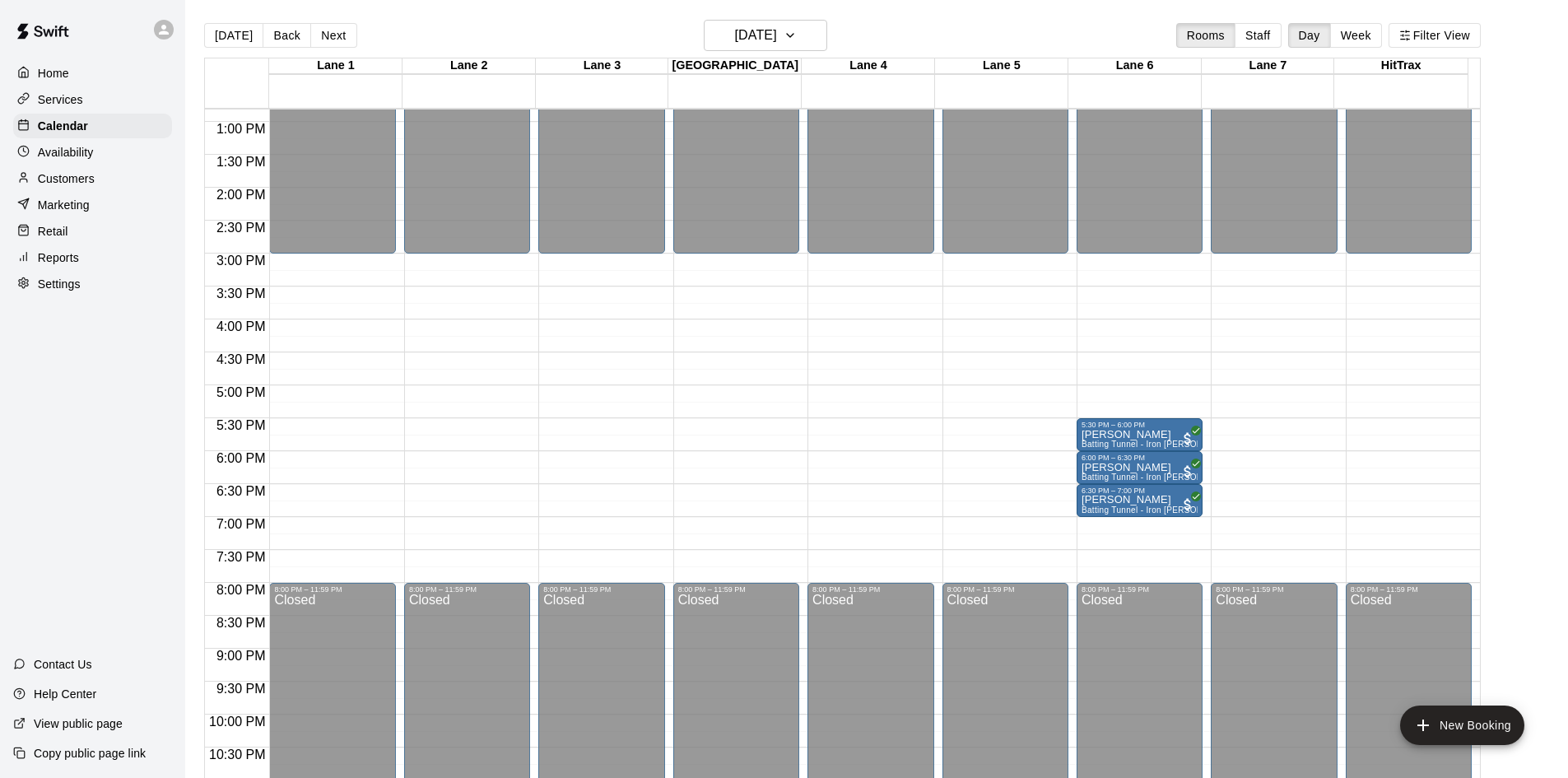
click at [118, 481] on div "Home Services Calendar Availability Customers Marketing Retail Reports Settings…" at bounding box center [93, 389] width 185 height 778
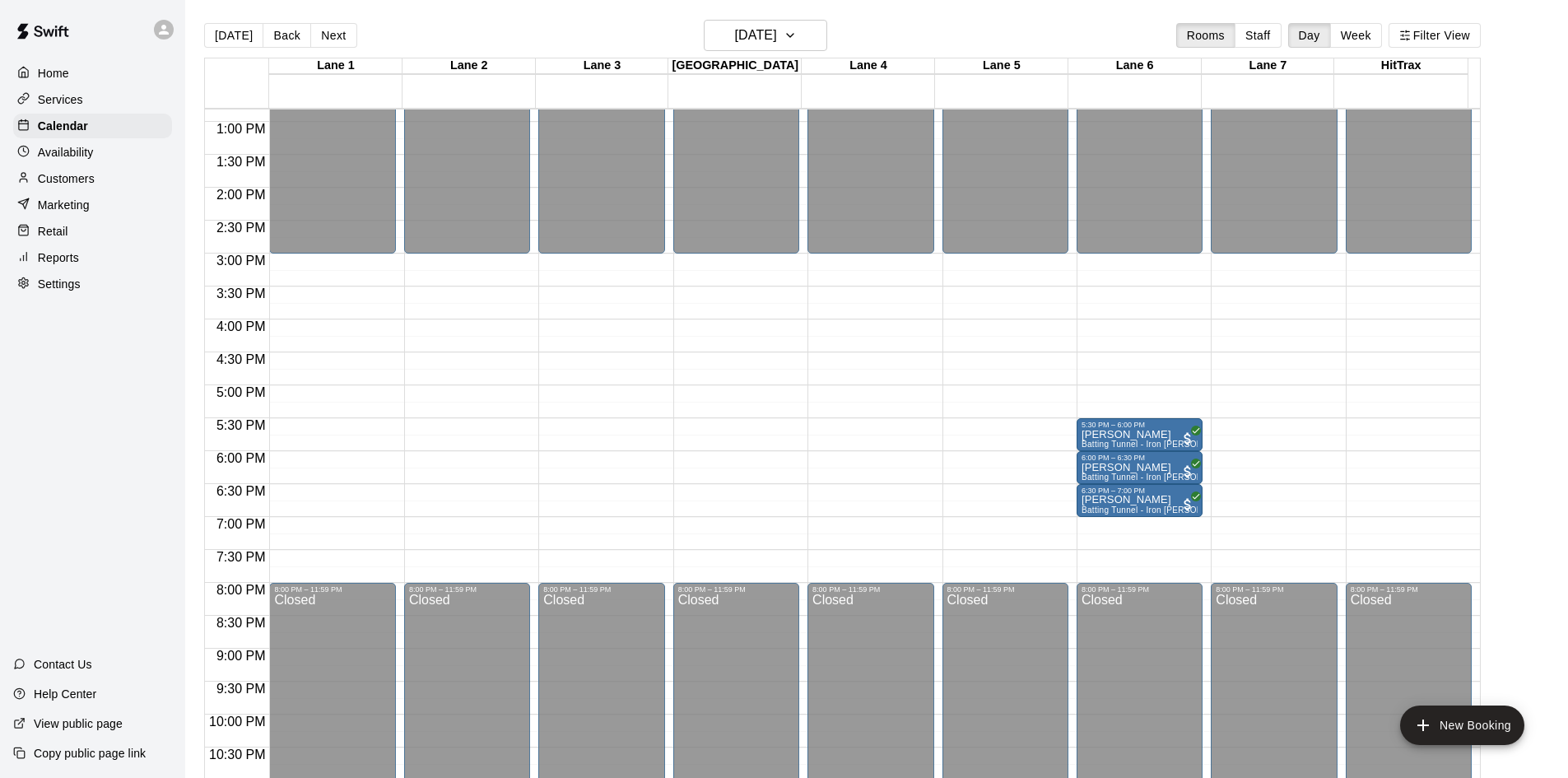
click at [118, 481] on div "Home Services Calendar Availability Customers Marketing Retail Reports Settings…" at bounding box center [93, 389] width 185 height 778
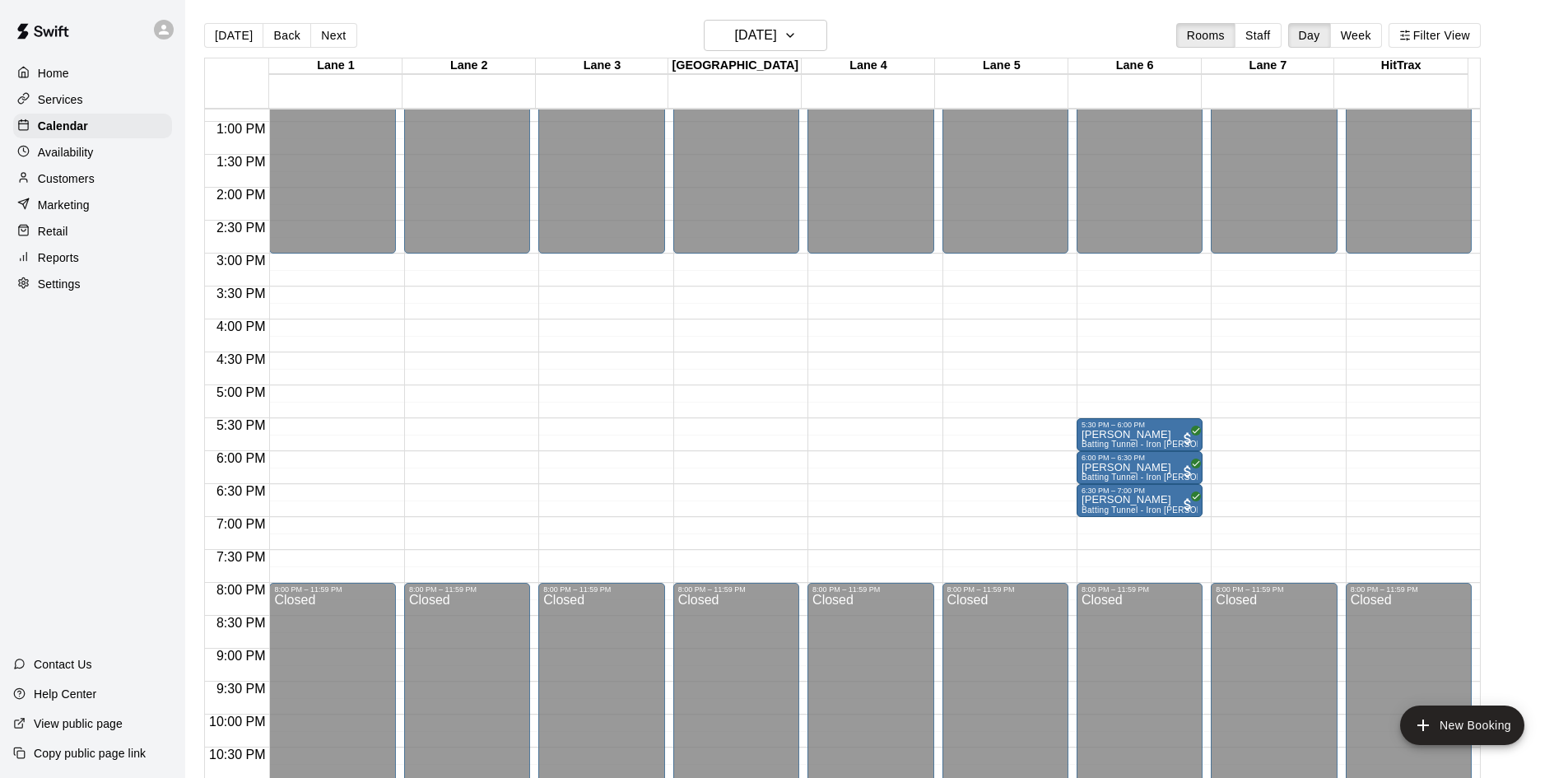
click at [118, 481] on div "Home Services Calendar Availability Customers Marketing Retail Reports Settings…" at bounding box center [93, 389] width 185 height 778
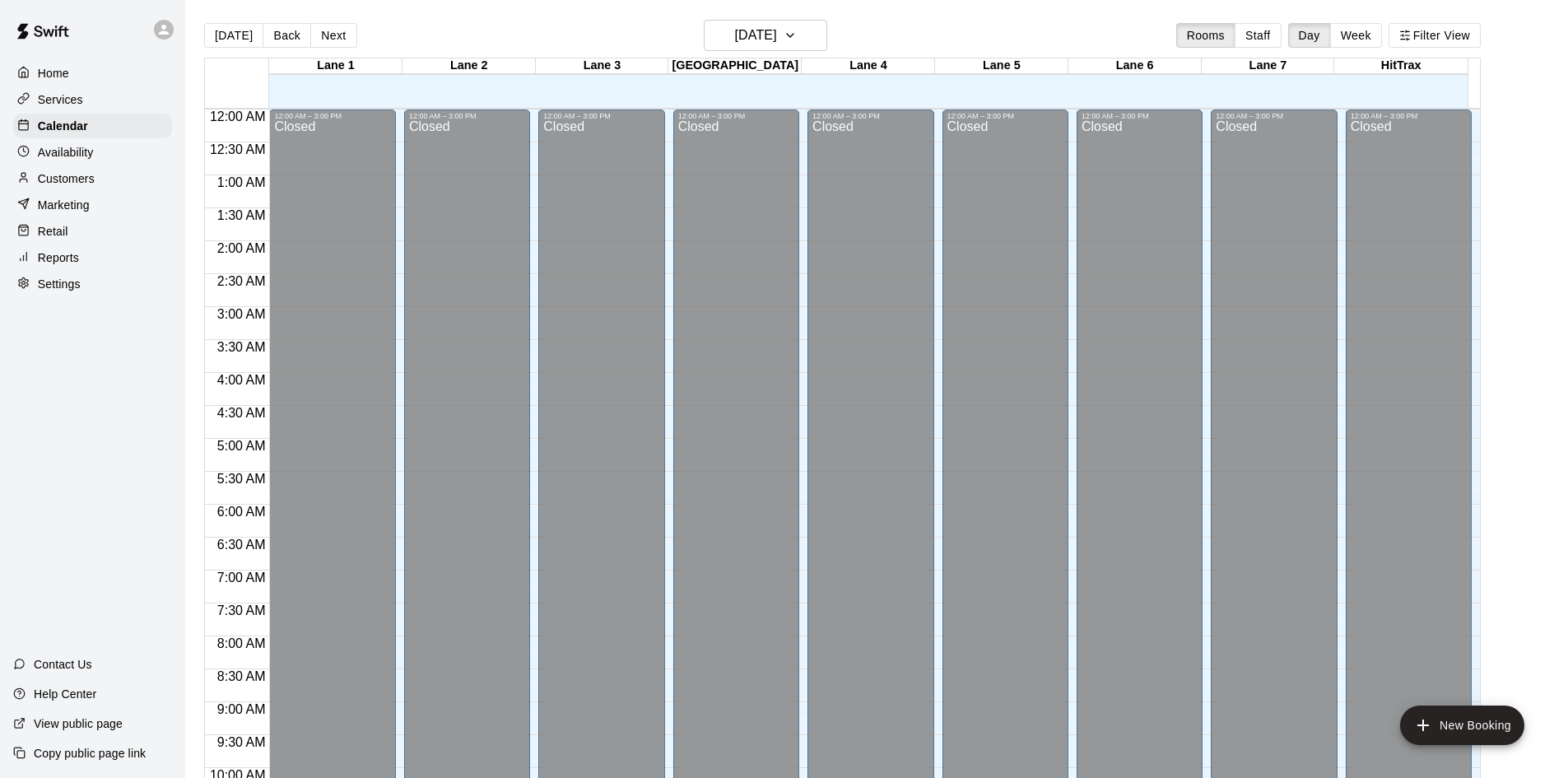
scroll to position [844, 0]
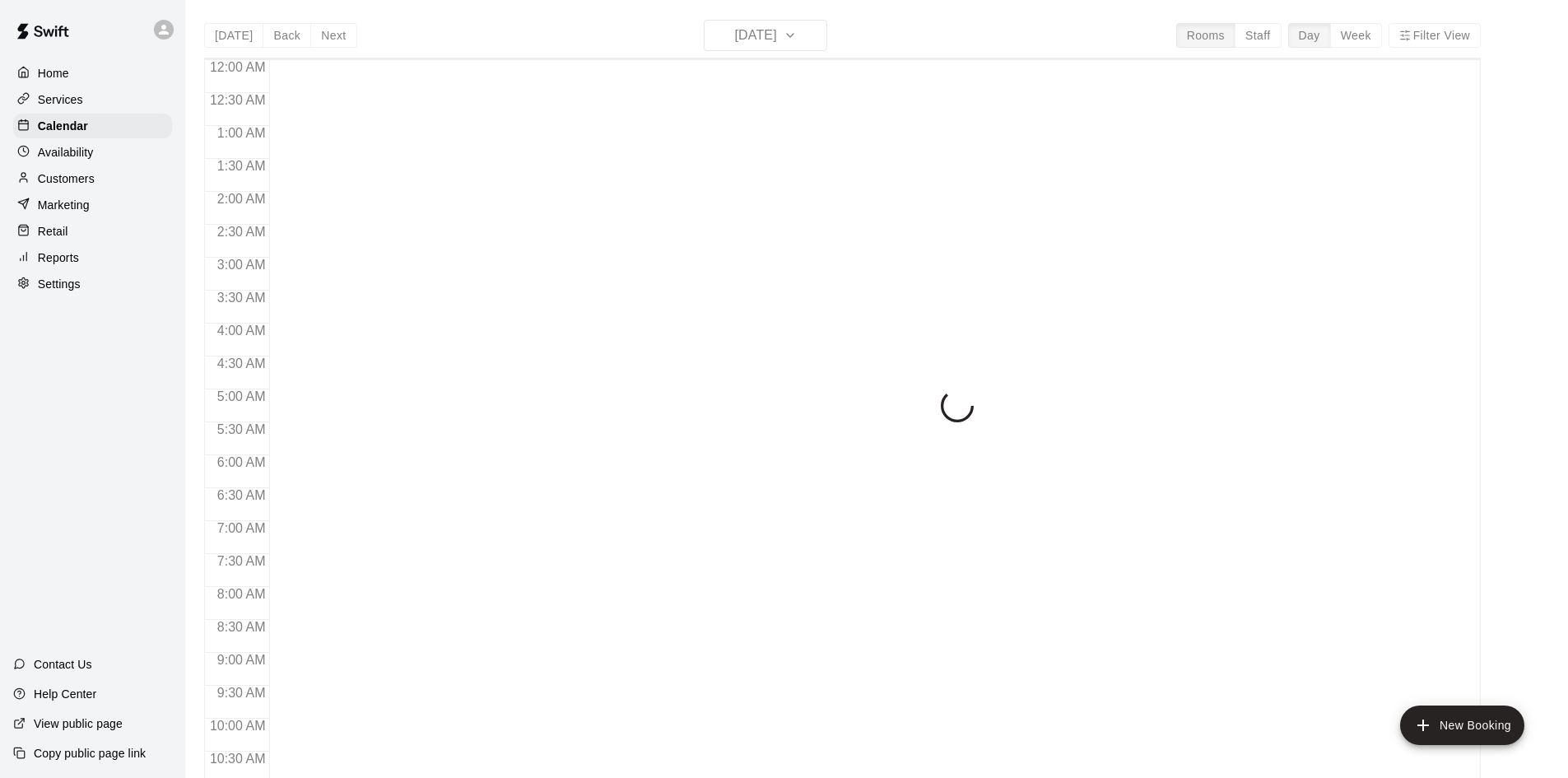
scroll to position [844, 0]
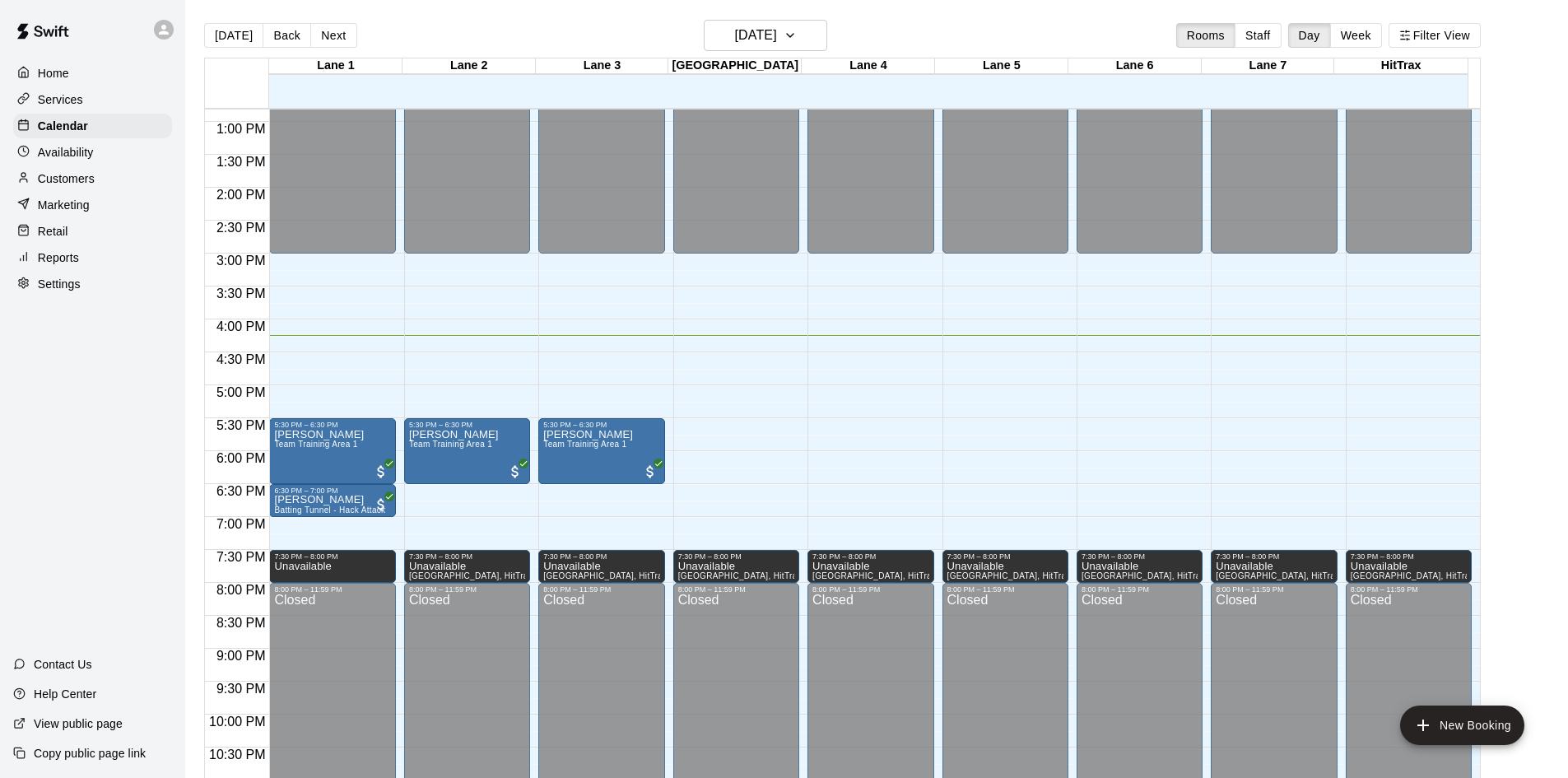
click at [143, 432] on div "Home Services Calendar Availability Customers Marketing Retail Reports Settings…" at bounding box center [93, 389] width 185 height 778
